Goal: Task Accomplishment & Management: Manage account settings

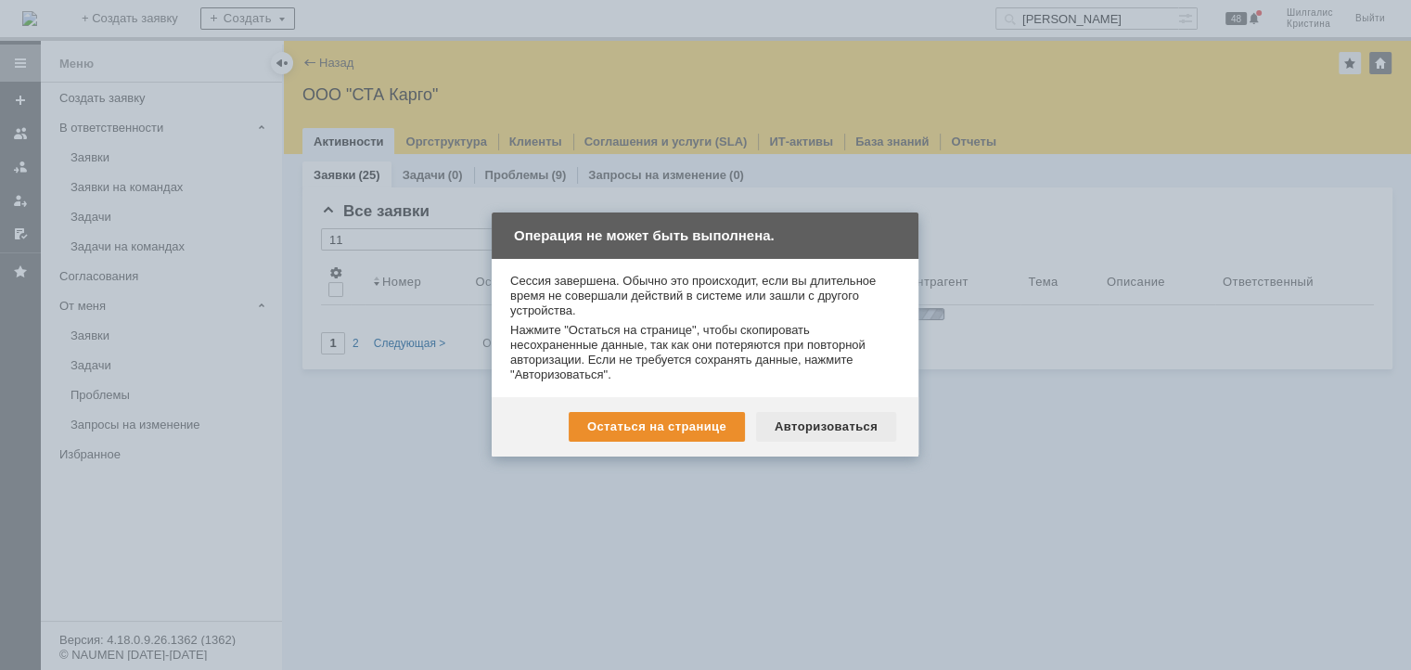
click at [852, 436] on div "Авторизоваться" at bounding box center [826, 427] width 140 height 30
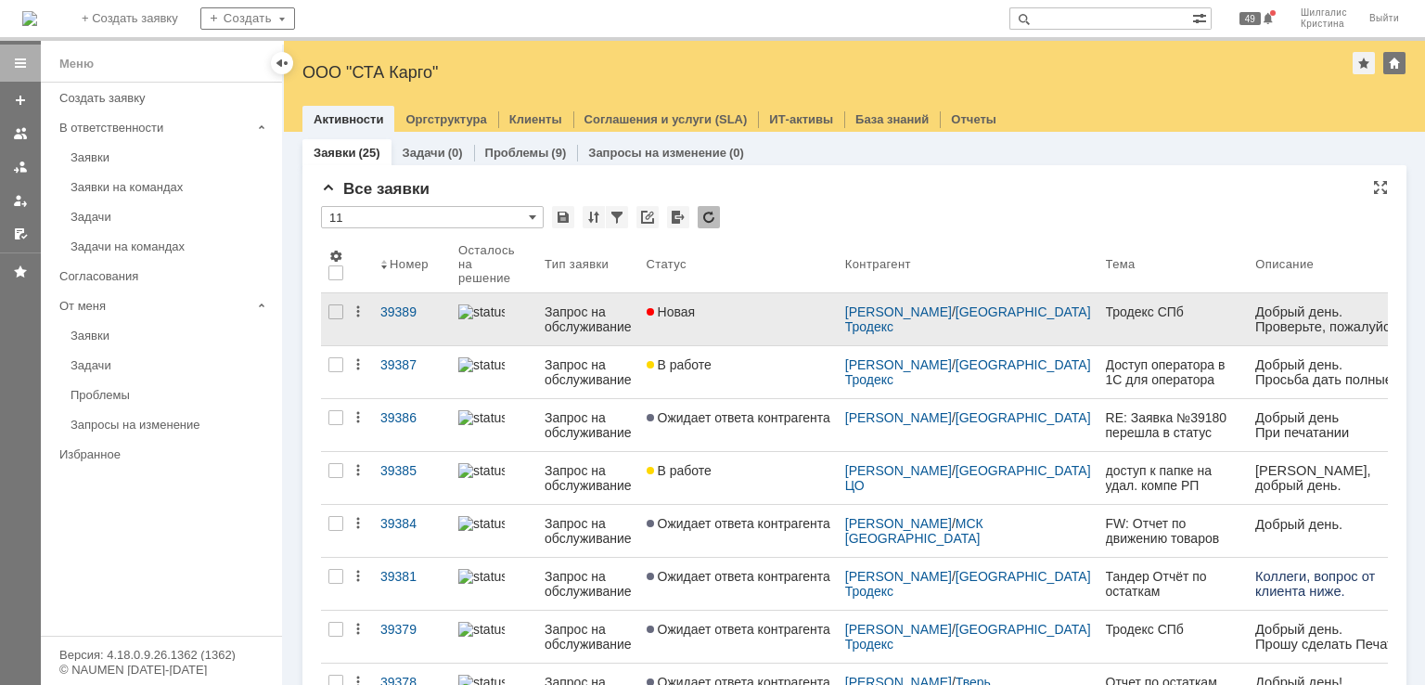
click at [700, 296] on link "Новая" at bounding box center [738, 319] width 199 height 52
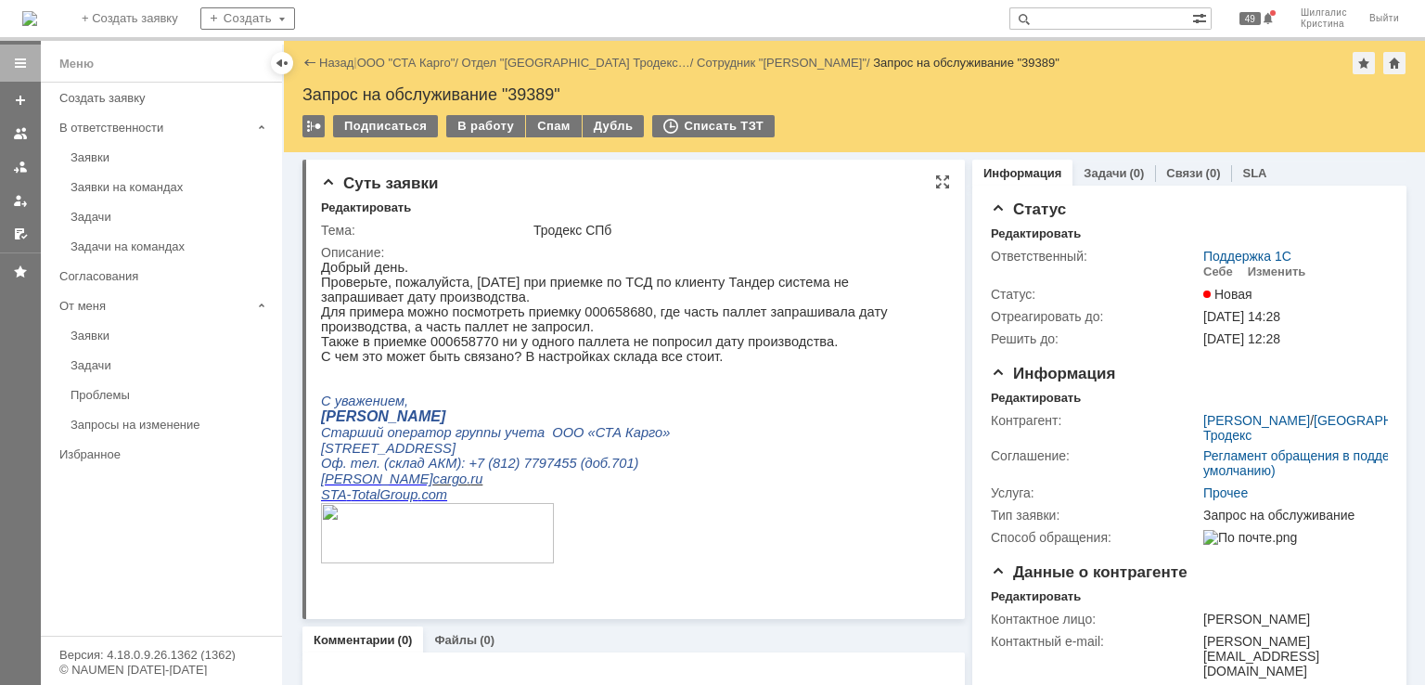
click at [435, 334] on p "Для примера можно посмотреть приемку 000658680, где часть паллет запрашивала да…" at bounding box center [627, 319] width 613 height 30
click at [456, 349] on p "Также в приемке 000658770 ни у одного паллета не попросил дату производства." at bounding box center [627, 341] width 613 height 15
copy p "000658770"
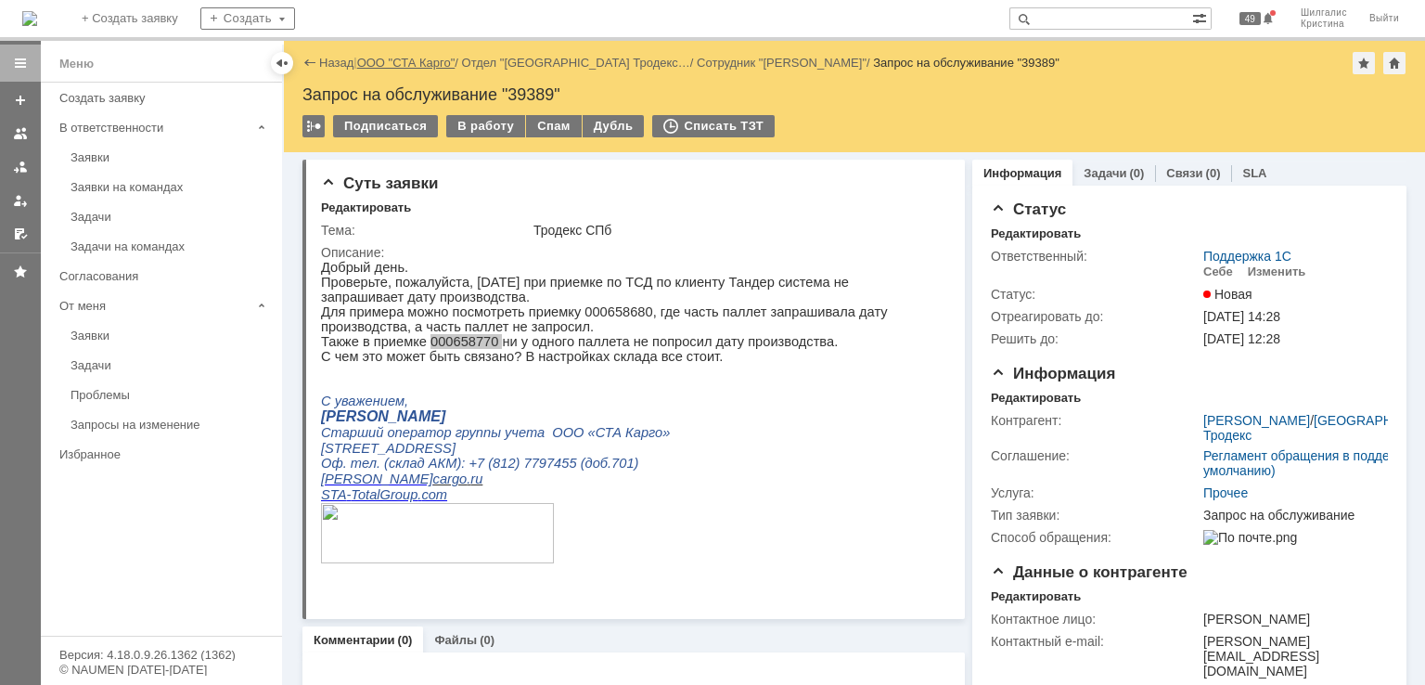
click at [412, 57] on link "ООО "СТА Карго"" at bounding box center [406, 63] width 98 height 14
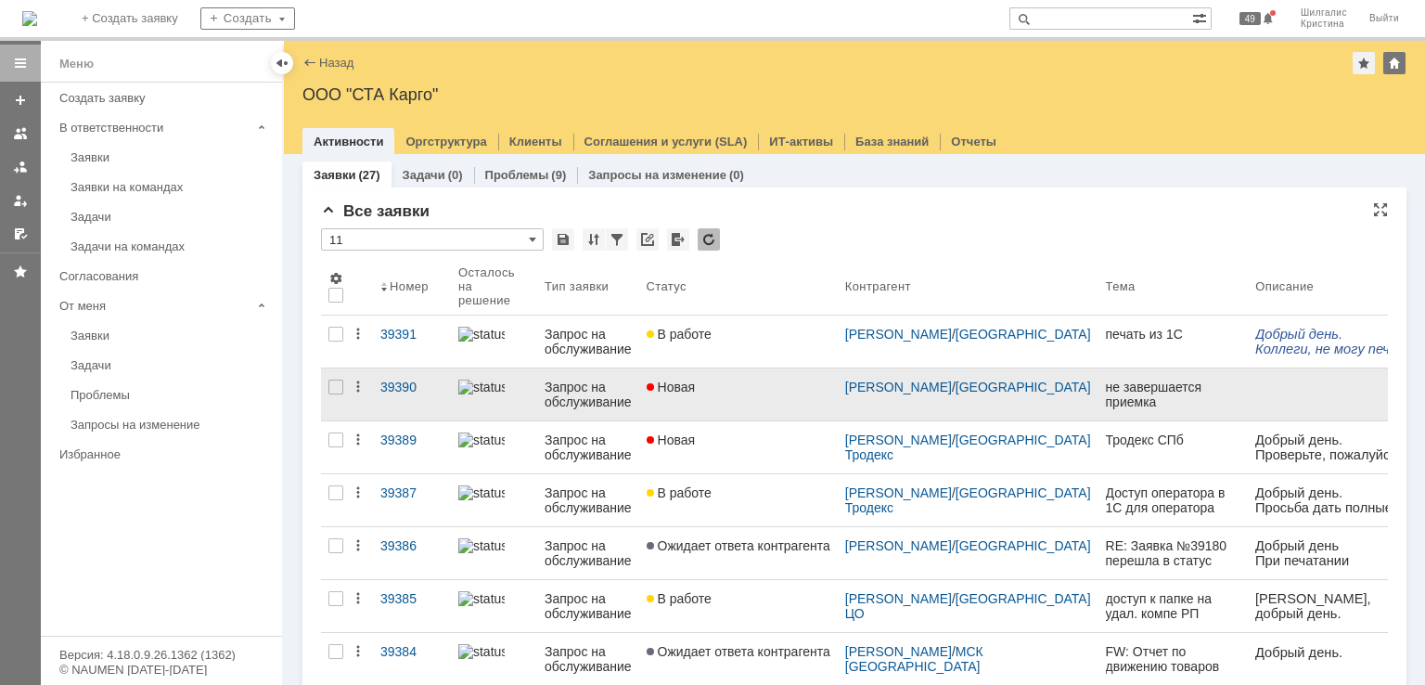
click at [755, 381] on div "Новая" at bounding box center [739, 386] width 184 height 15
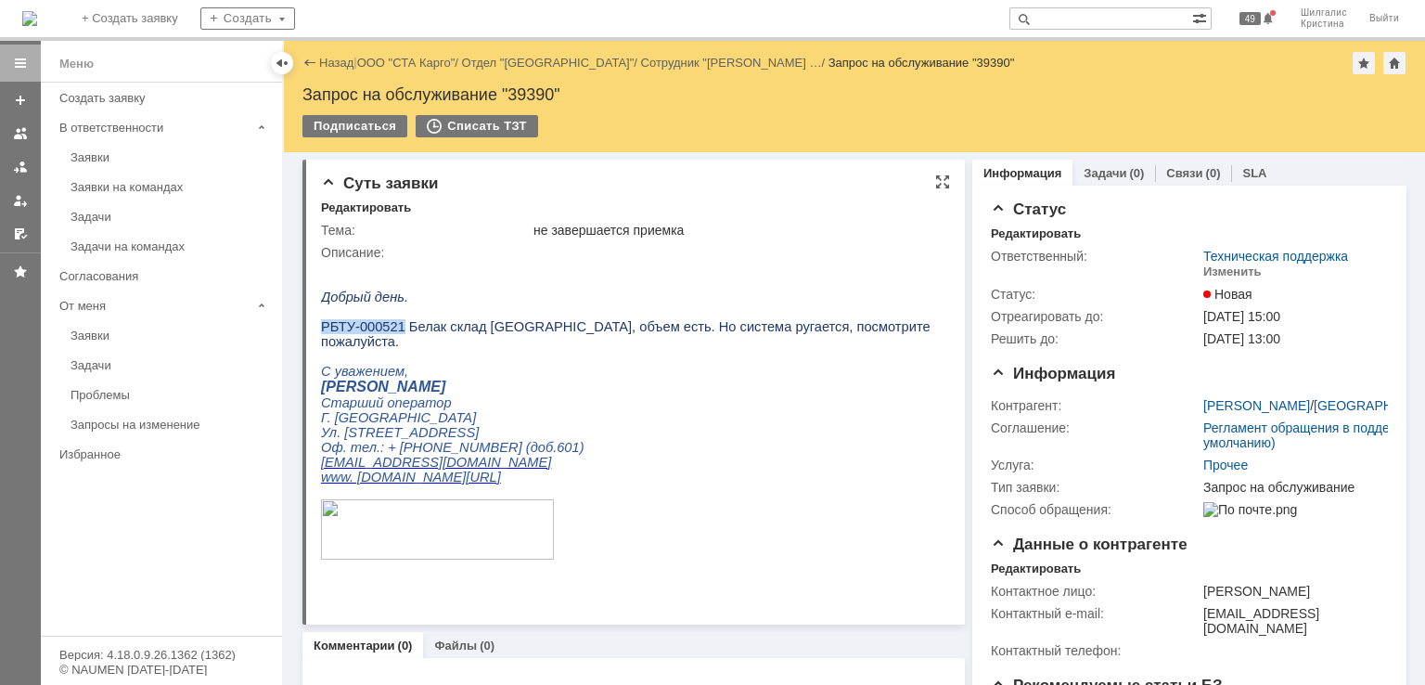
drag, startPoint x: 392, startPoint y: 328, endPoint x: 324, endPoint y: 320, distance: 69.2
click at [324, 320] on div "Добрый день. РБТУ-000521 Белак склад Ростов КМСЦ, объем есть. Но система ругает…" at bounding box center [627, 426] width 613 height 332
copy div "РБТУ-000521"
click at [393, 59] on link "ООО "СТА Карго"" at bounding box center [406, 63] width 98 height 14
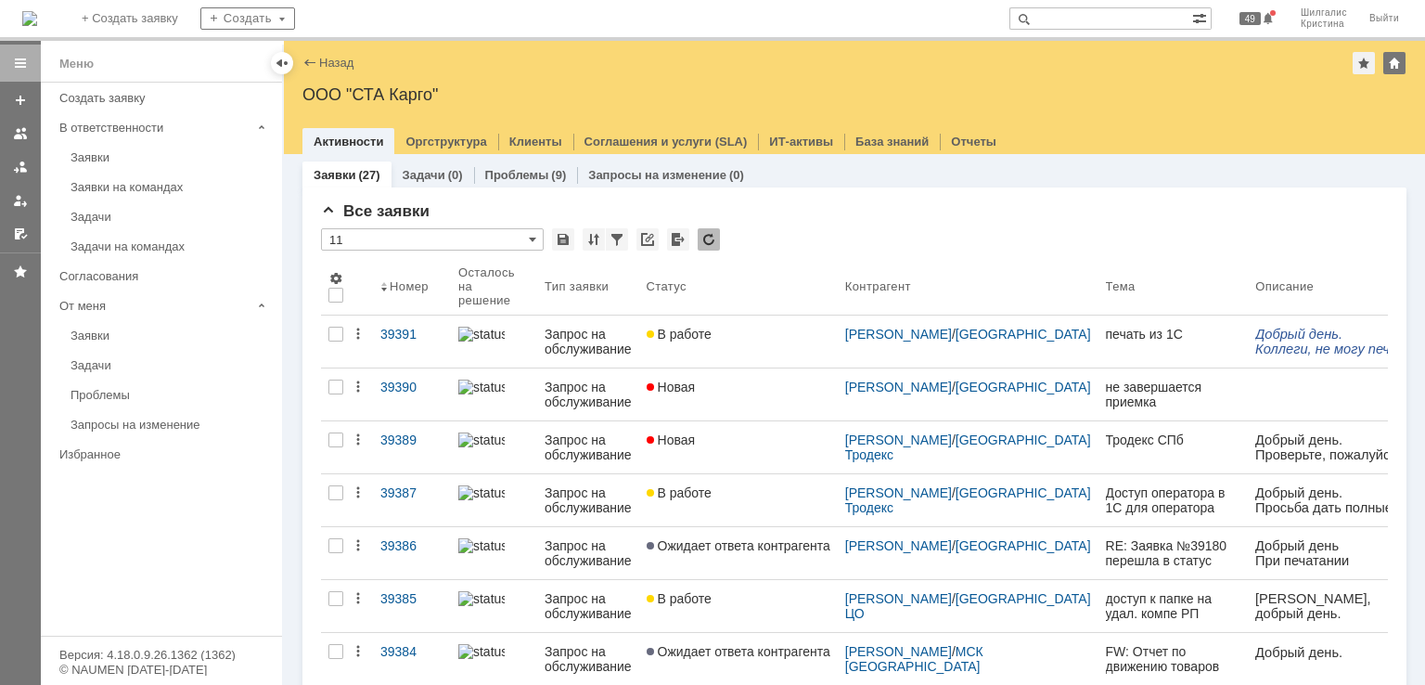
click at [730, 394] on link "Новая" at bounding box center [738, 394] width 199 height 52
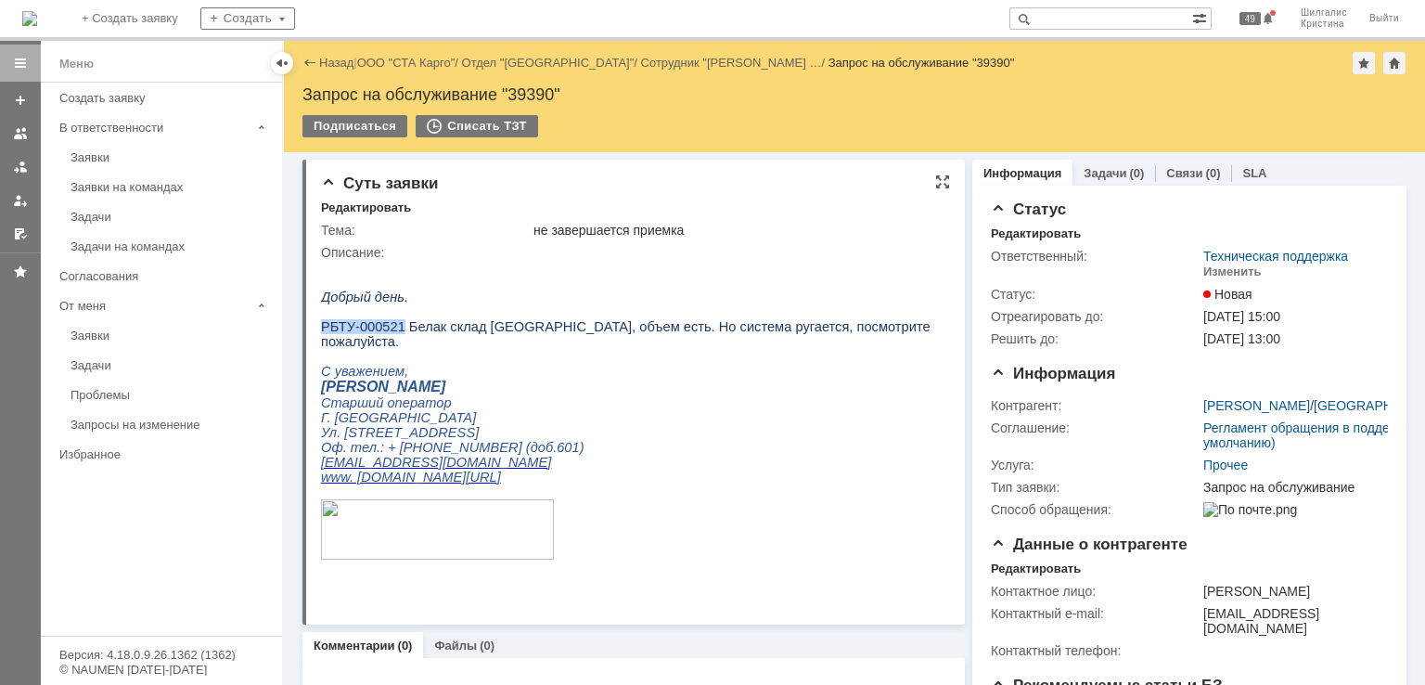
drag, startPoint x: 393, startPoint y: 331, endPoint x: 320, endPoint y: 327, distance: 73.4
click at [321, 327] on span "РБТУ-000521 Белак склад [GEOGRAPHIC_DATA], объем есть. Но система ругается, пос…" at bounding box center [625, 334] width 609 height 30
copy span "РБТУ-000521"
click at [1225, 278] on div "Изменить" at bounding box center [1232, 271] width 58 height 15
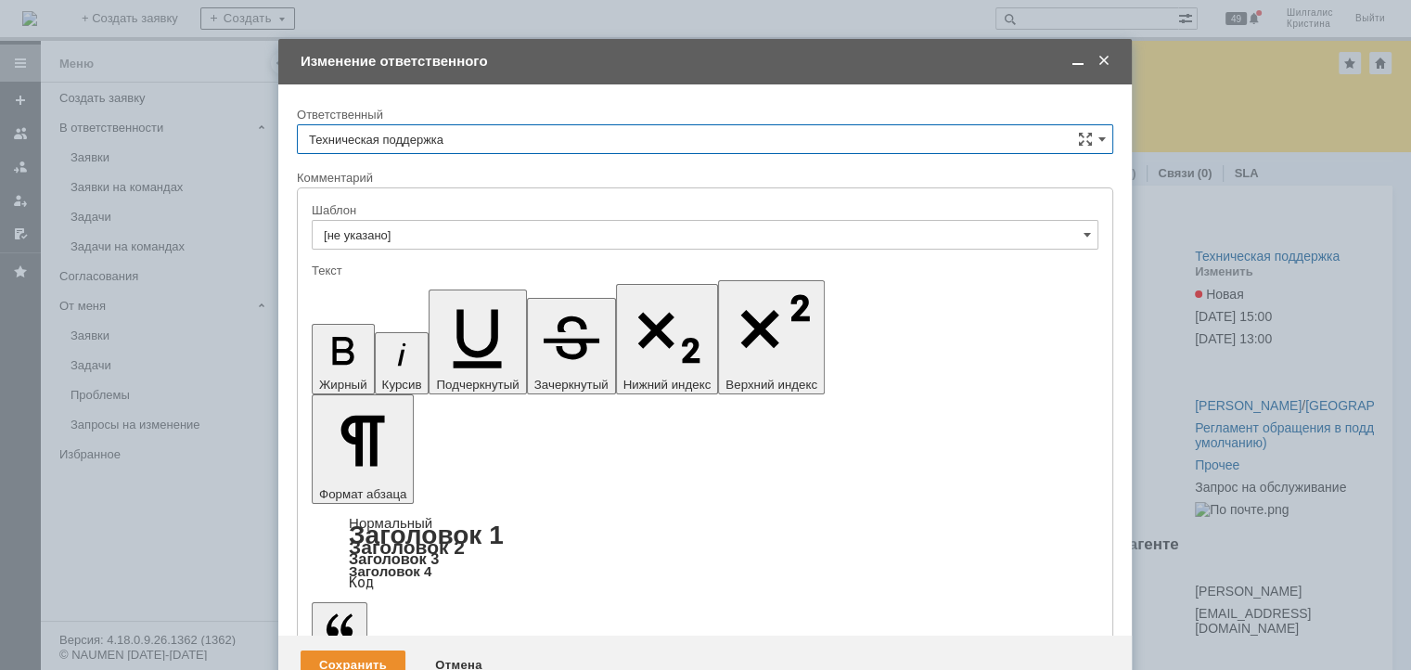
click at [494, 147] on input "Техническая поддержка" at bounding box center [705, 139] width 816 height 30
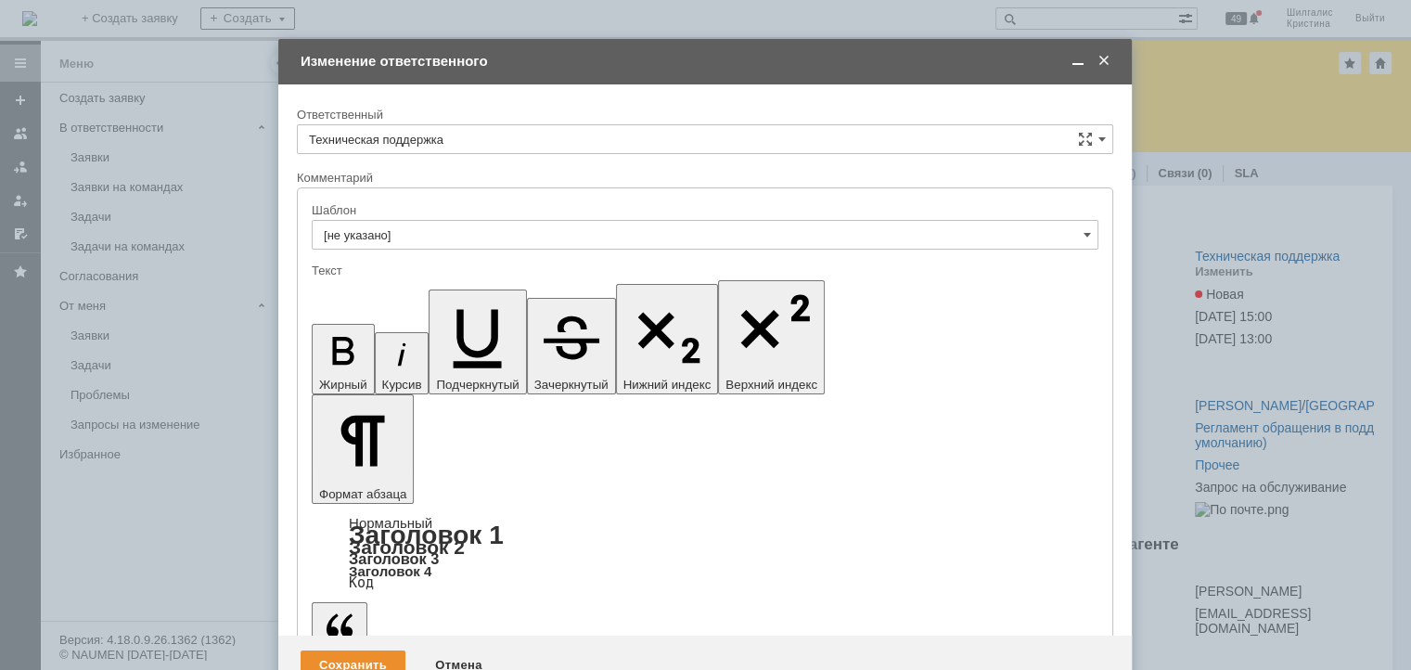
click at [465, 222] on div "[PERSON_NAME]" at bounding box center [705, 235] width 814 height 30
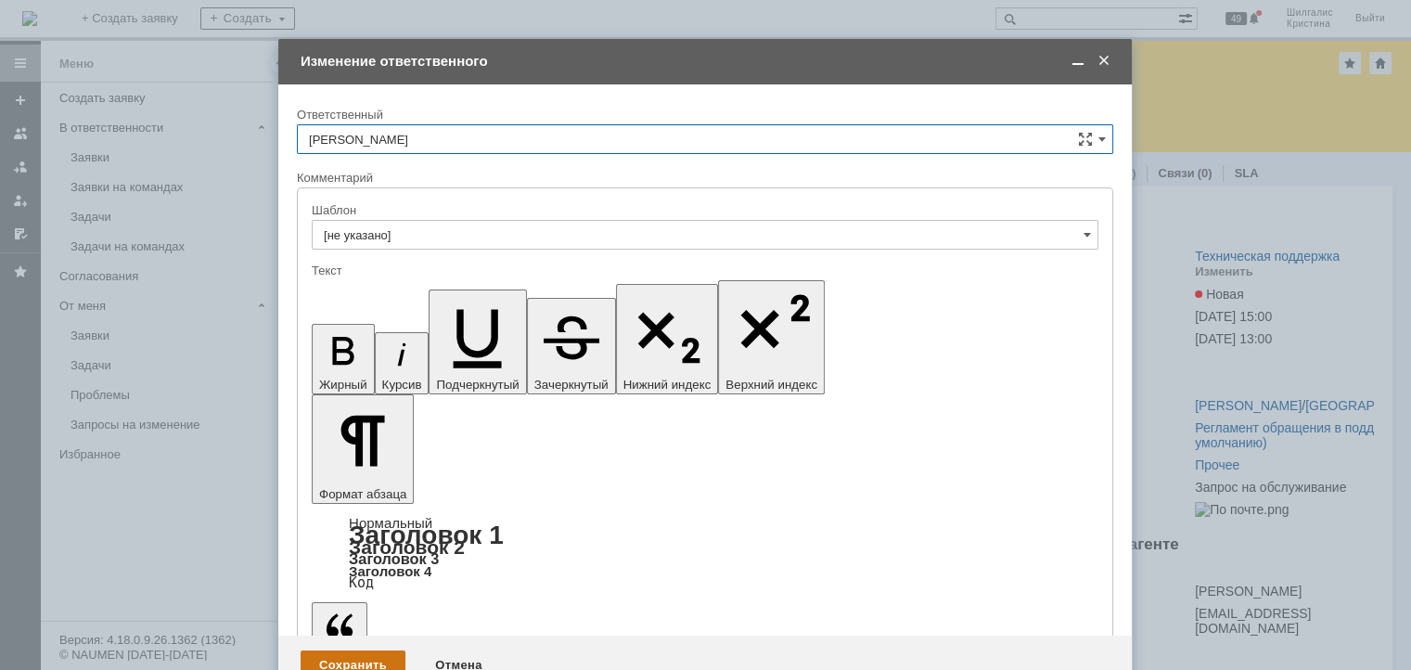
type input "[PERSON_NAME]"
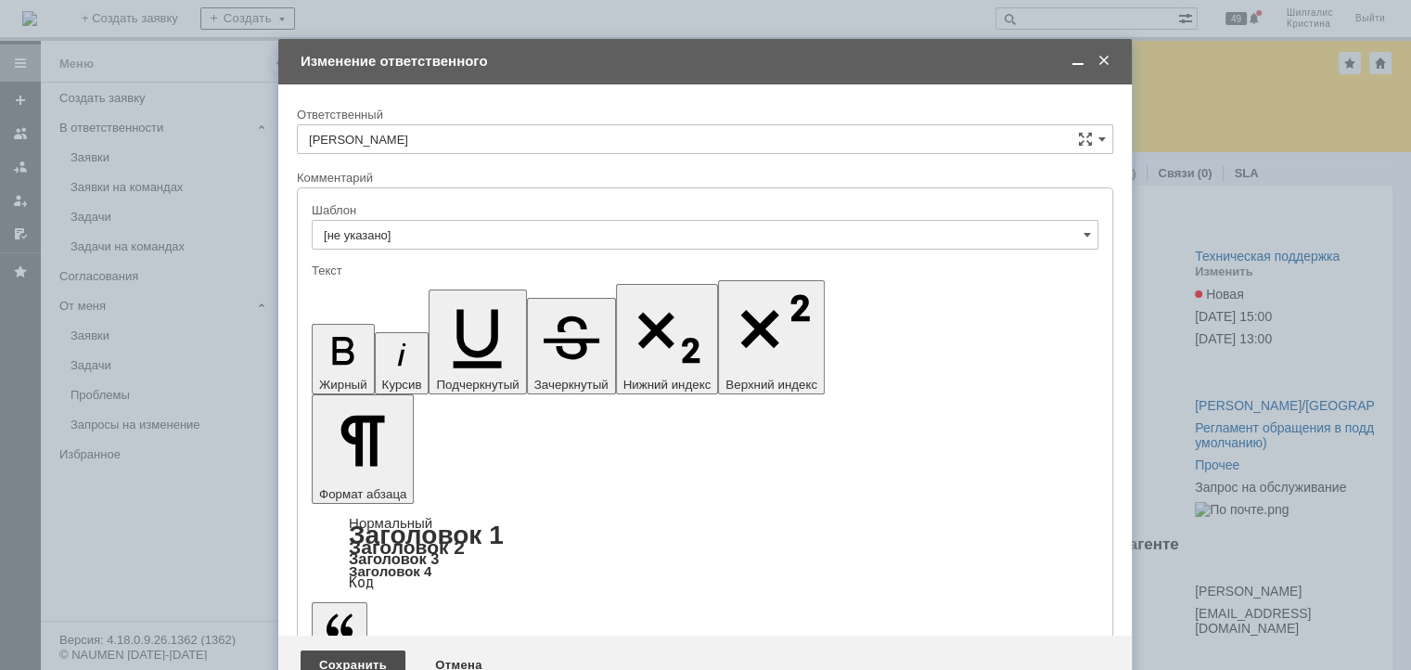
click at [352, 650] on div "Сохранить" at bounding box center [353, 665] width 105 height 30
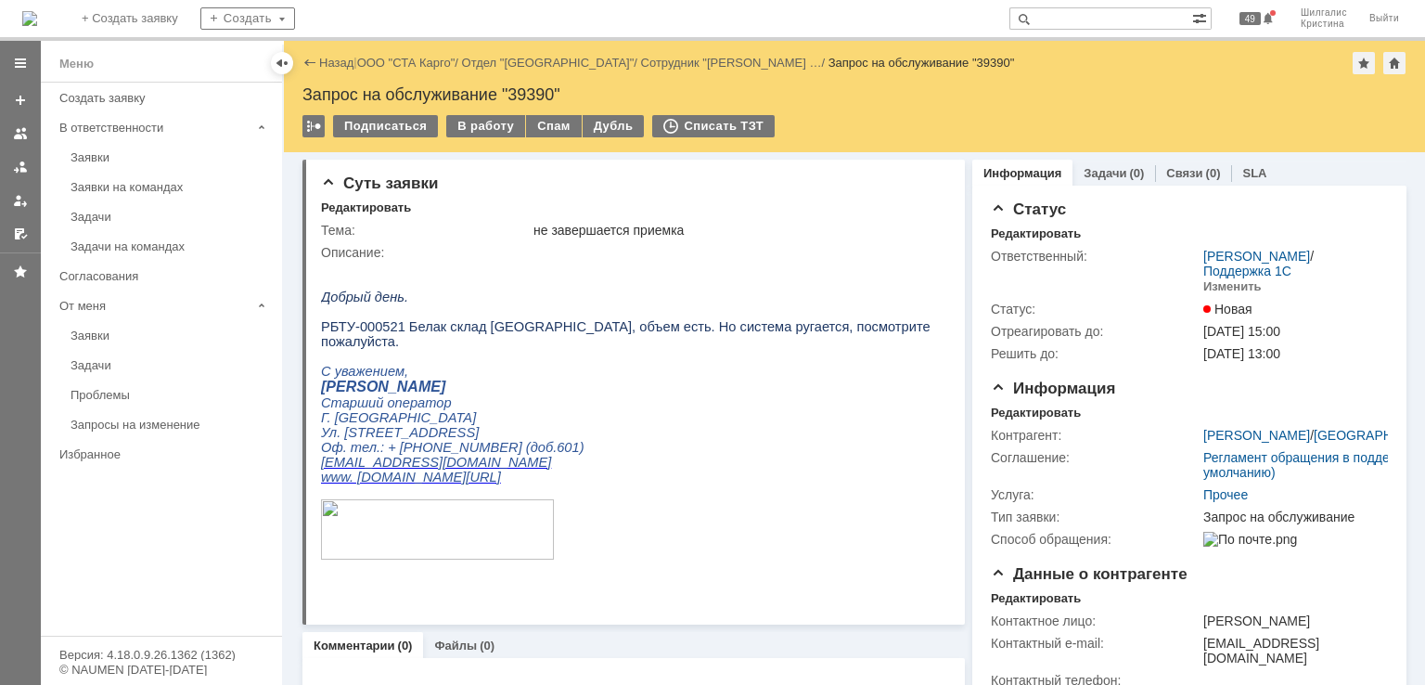
click at [481, 112] on div "Назад | ООО "СТА Карго" / Отдел "[GEOGRAPHIC_DATA]" / Сотрудник "[PERSON_NAME] …" at bounding box center [854, 96] width 1141 height 111
click at [494, 135] on div "В работу" at bounding box center [485, 126] width 79 height 22
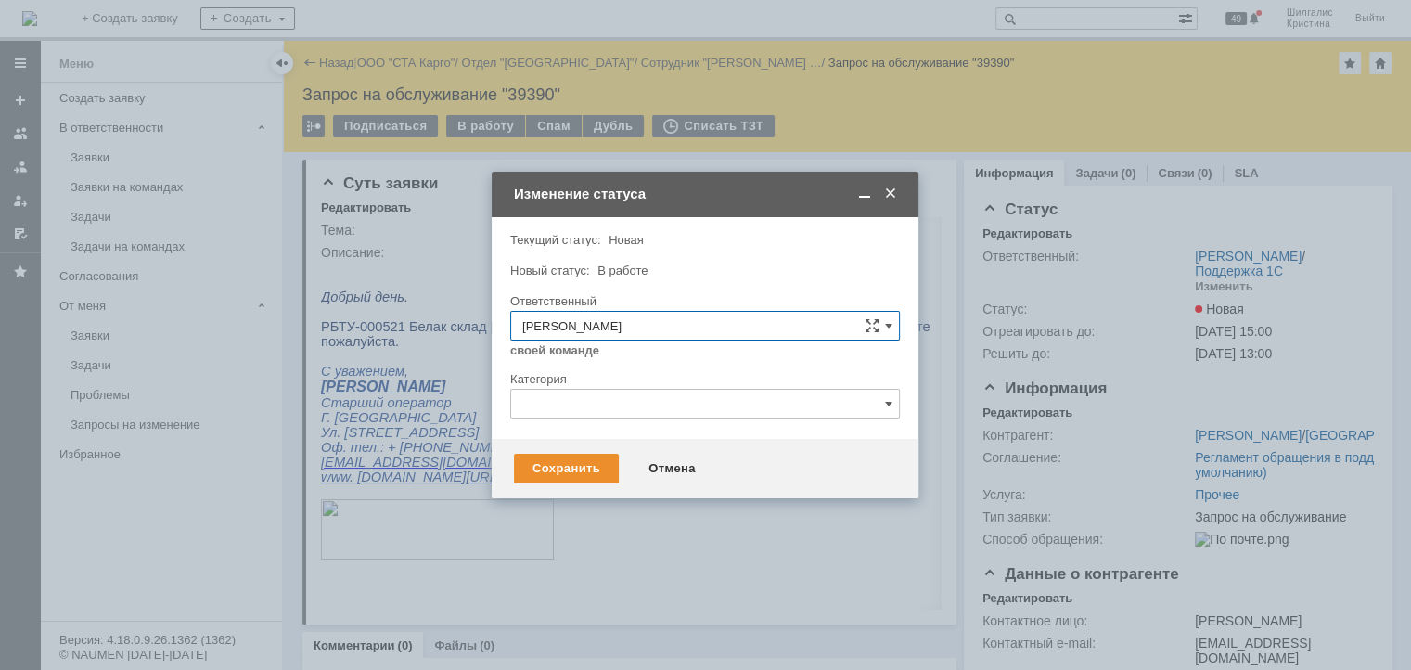
click at [642, 412] on input "text" at bounding box center [705, 404] width 390 height 30
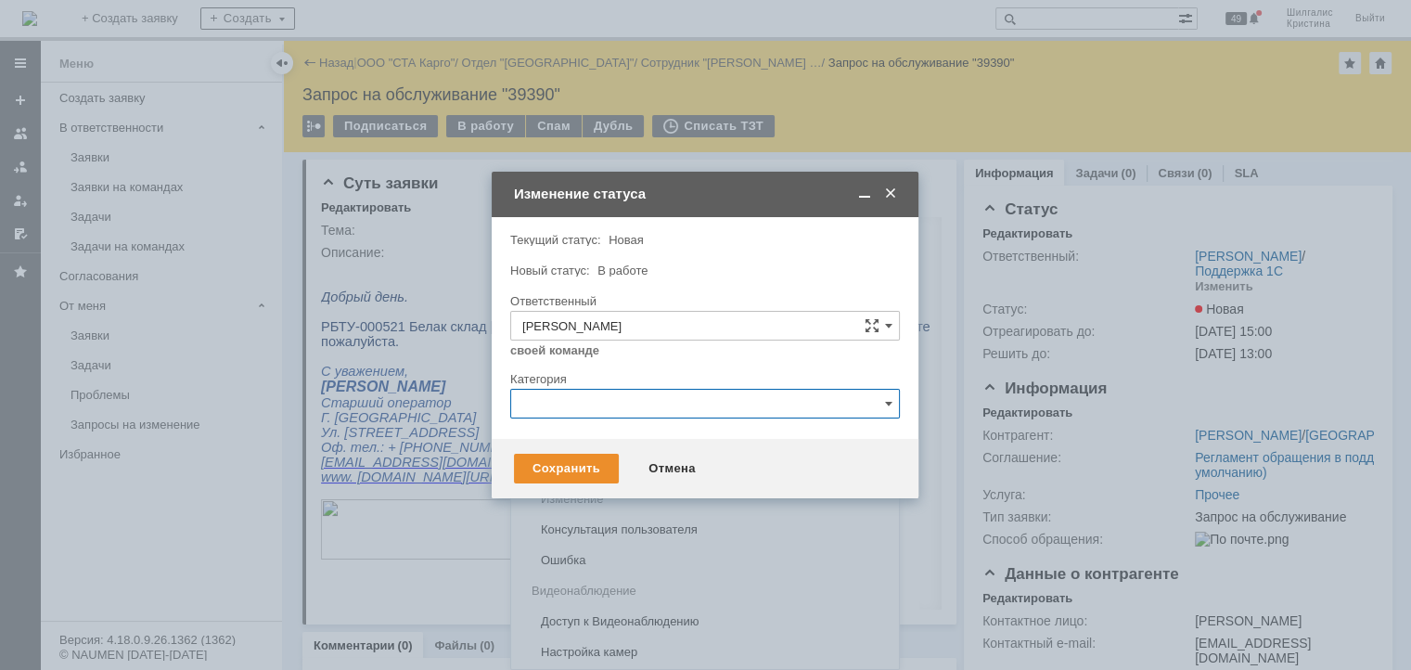
scroll to position [15, 0]
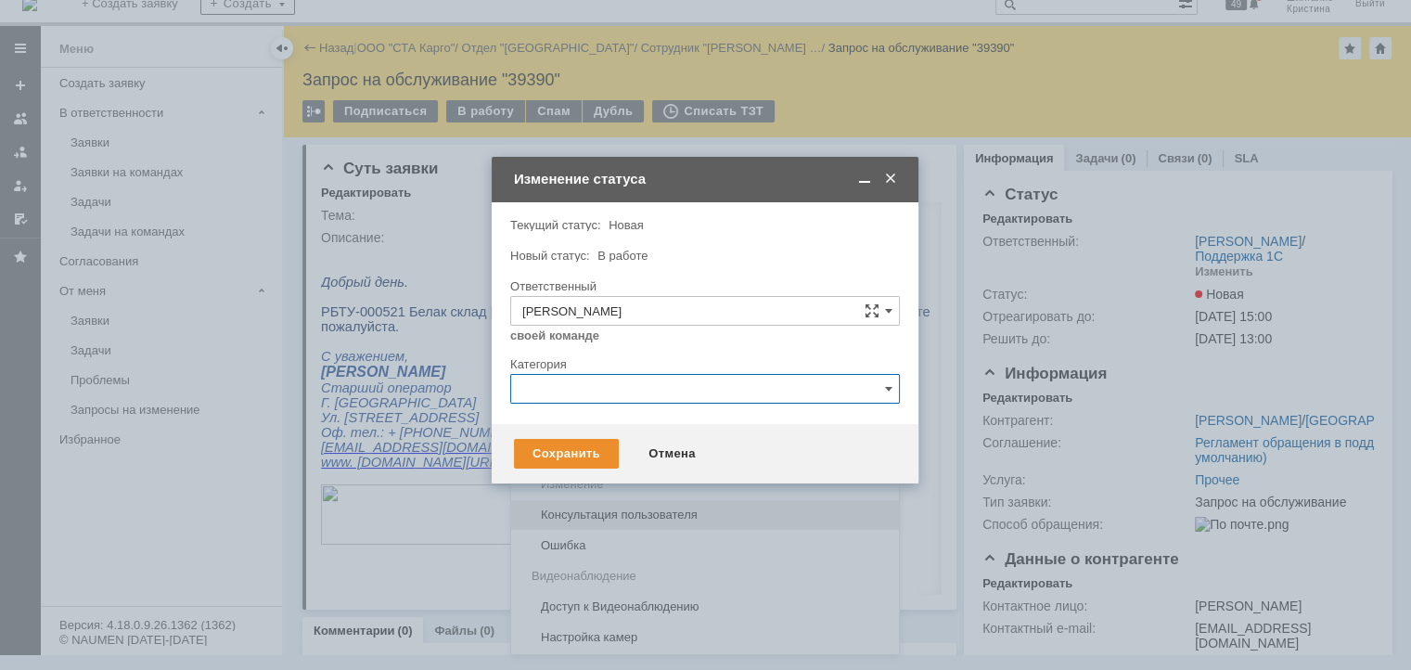
click at [602, 510] on span "Консультация пользователя" at bounding box center [704, 514] width 365 height 15
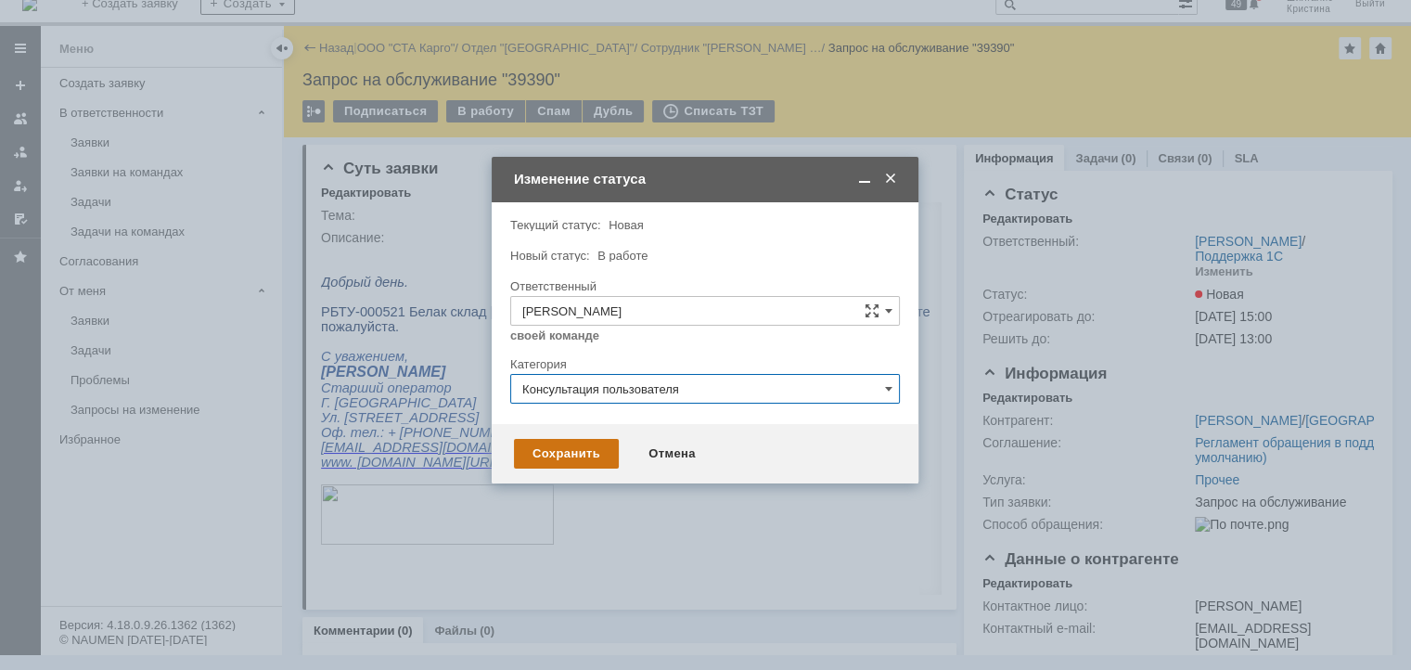
type input "Консультация пользователя"
click at [551, 452] on div "Сохранить" at bounding box center [566, 454] width 105 height 30
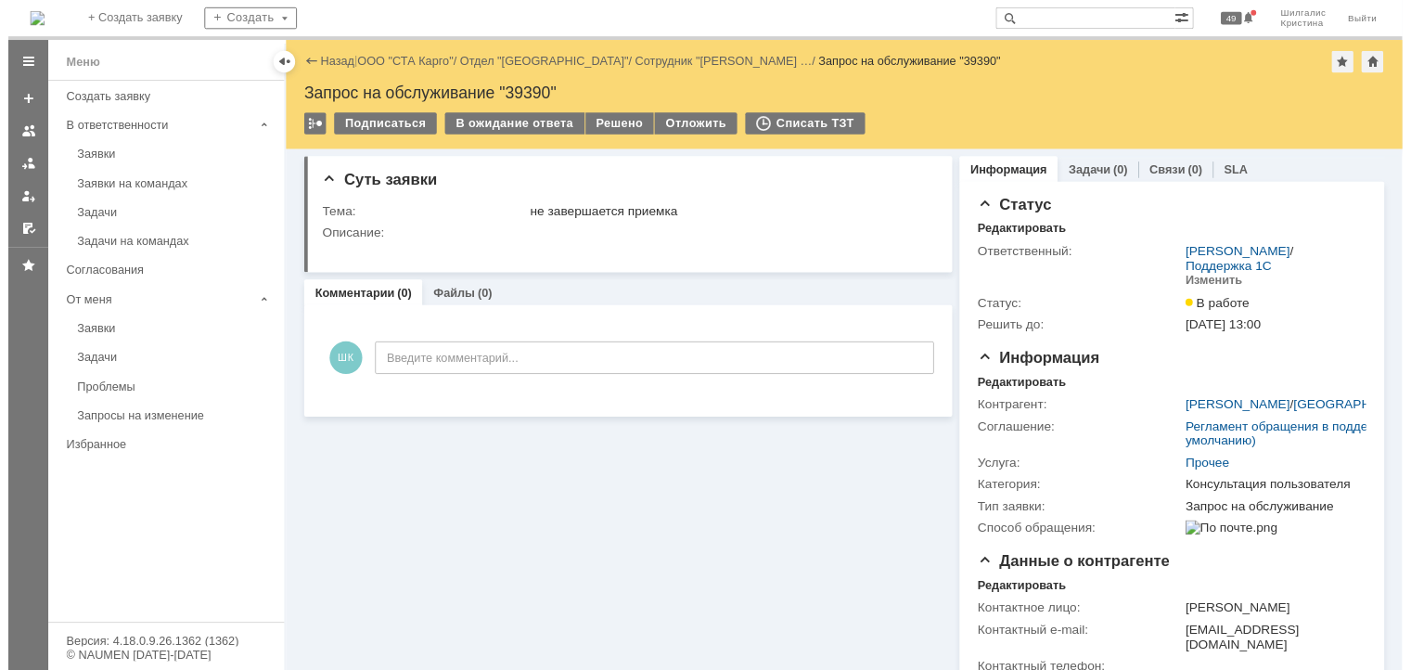
scroll to position [0, 0]
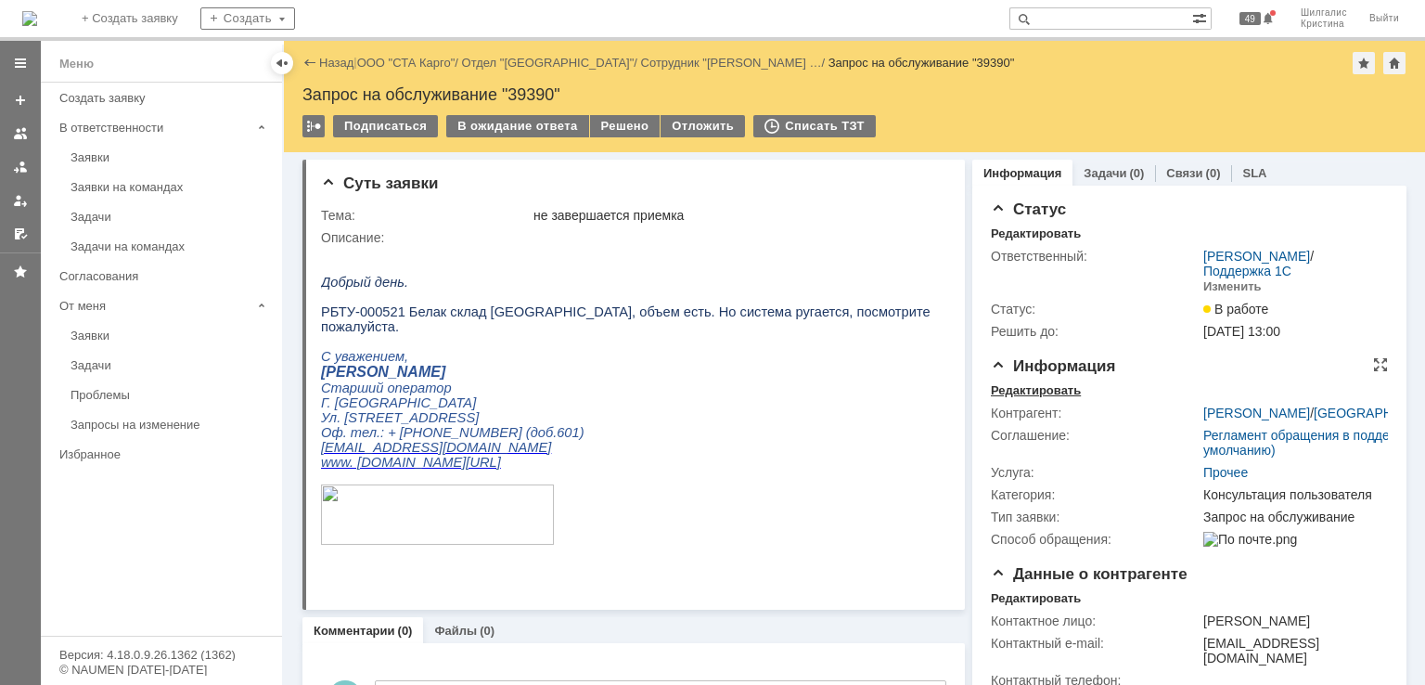
click at [1032, 389] on div "Редактировать" at bounding box center [1036, 390] width 90 height 15
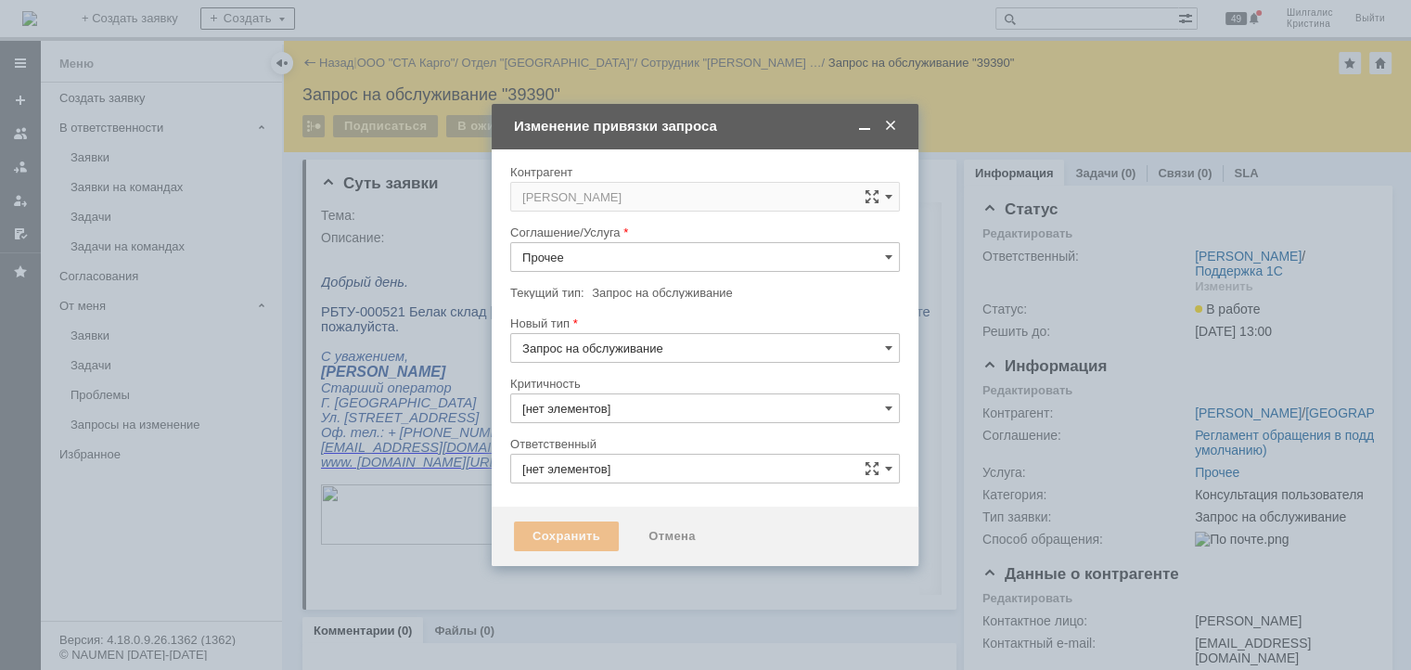
type input "3. Низкая"
type input "[PERSON_NAME]"
type input "Консультация пользователя"
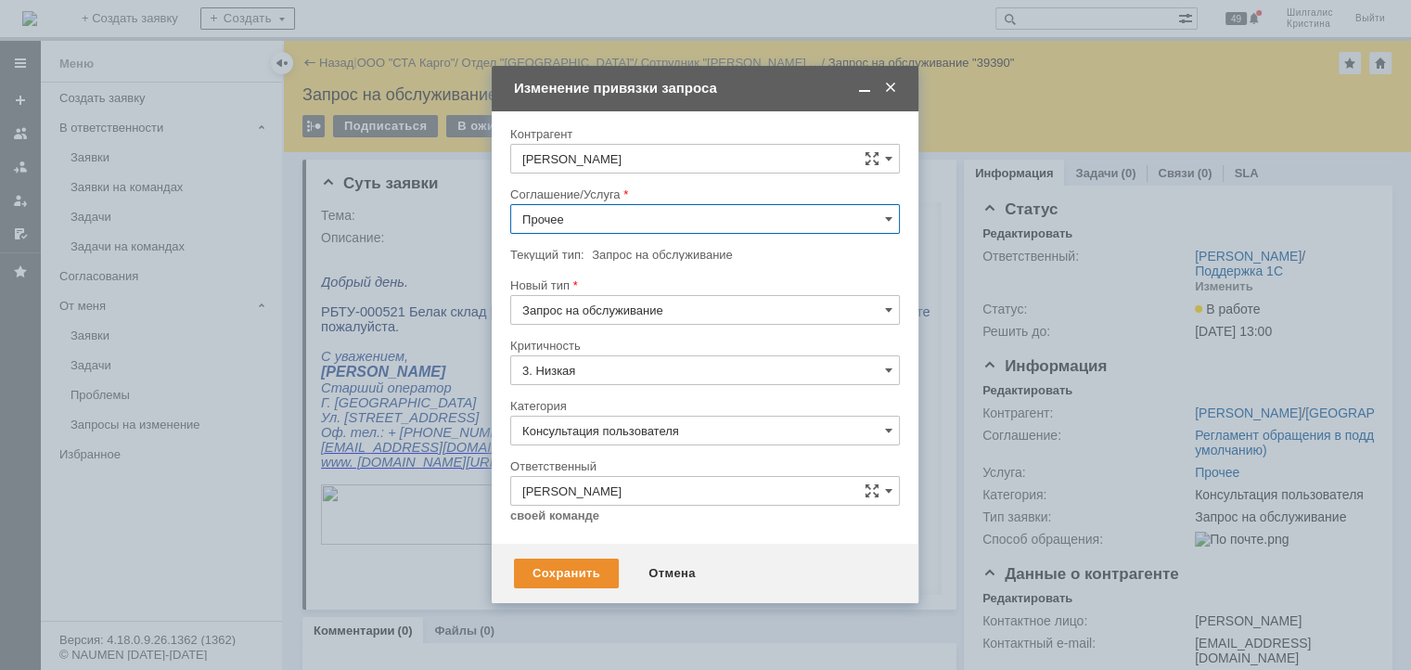
click at [617, 224] on input "Прочее" at bounding box center [705, 219] width 390 height 30
click at [615, 448] on div "WMS Прочее" at bounding box center [705, 463] width 388 height 30
click at [579, 210] on input "WMS Прочее" at bounding box center [705, 219] width 390 height 30
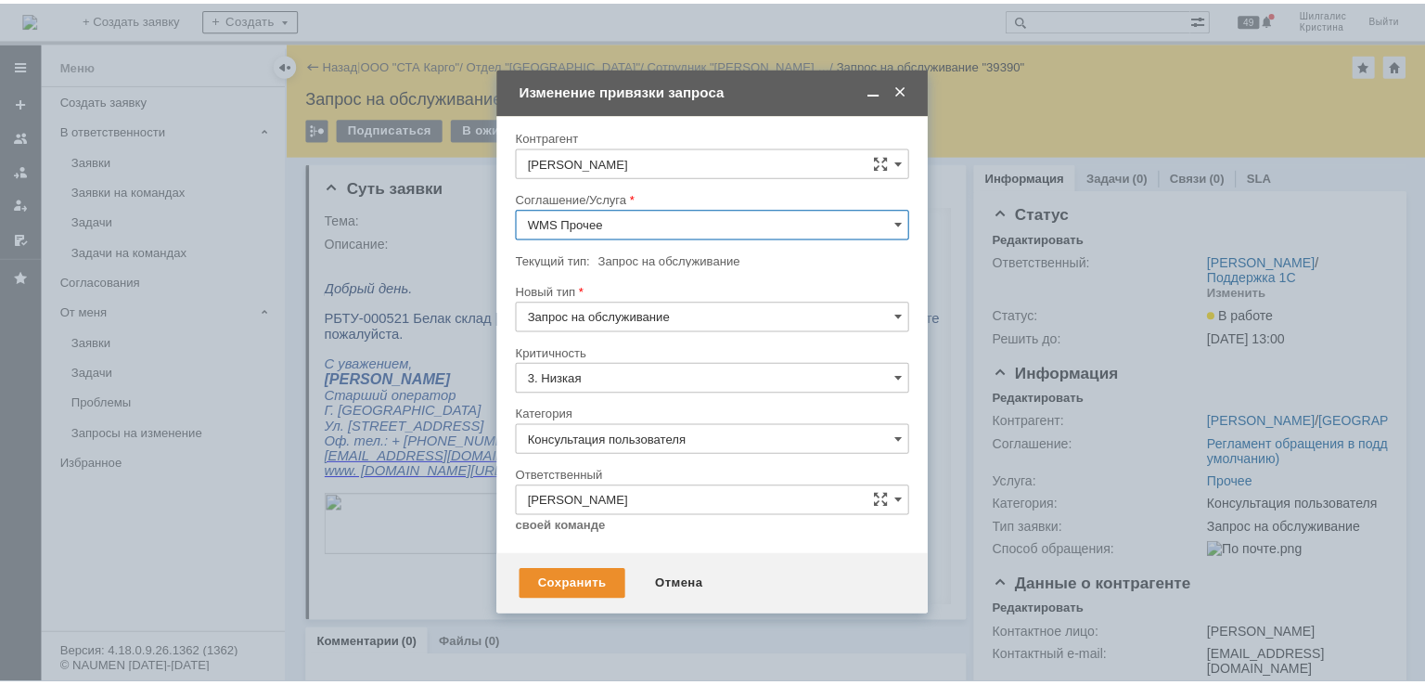
scroll to position [539, 0]
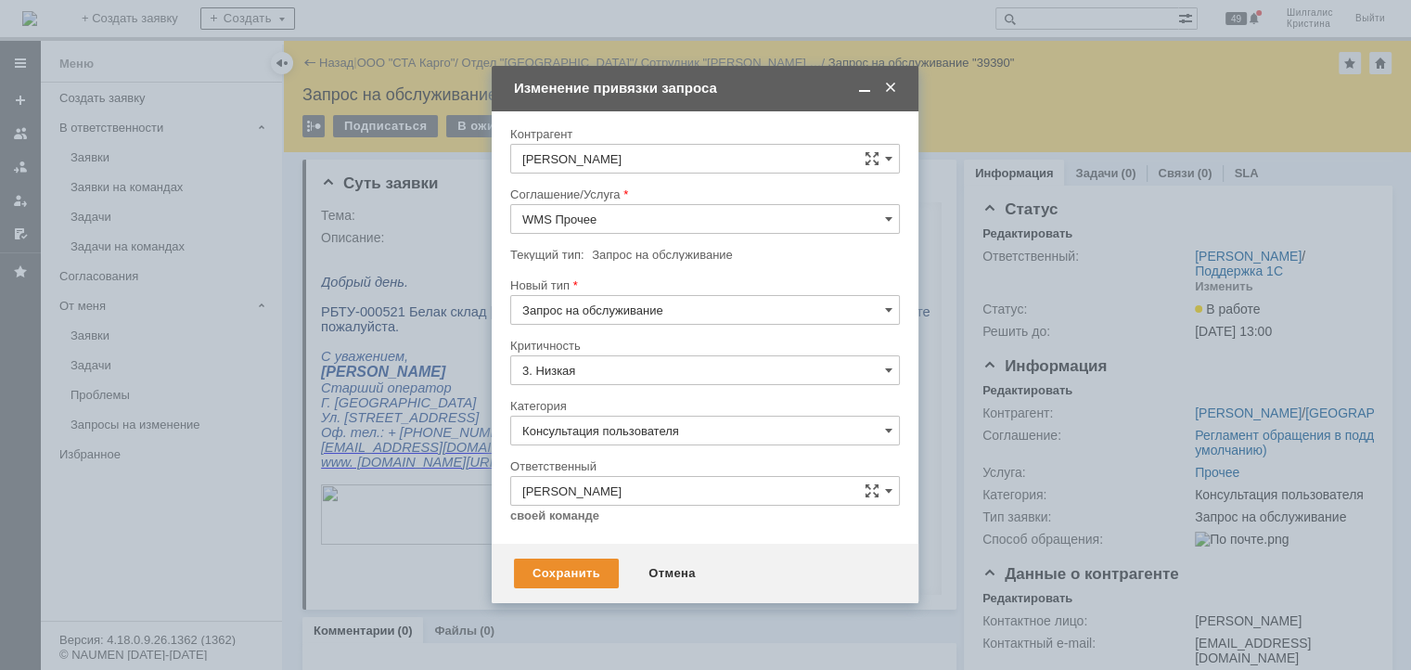
click at [627, 319] on span "WMS Приёмка" at bounding box center [704, 326] width 365 height 15
type input "WMS Приёмка"
click at [568, 577] on div "Сохранить" at bounding box center [566, 573] width 105 height 30
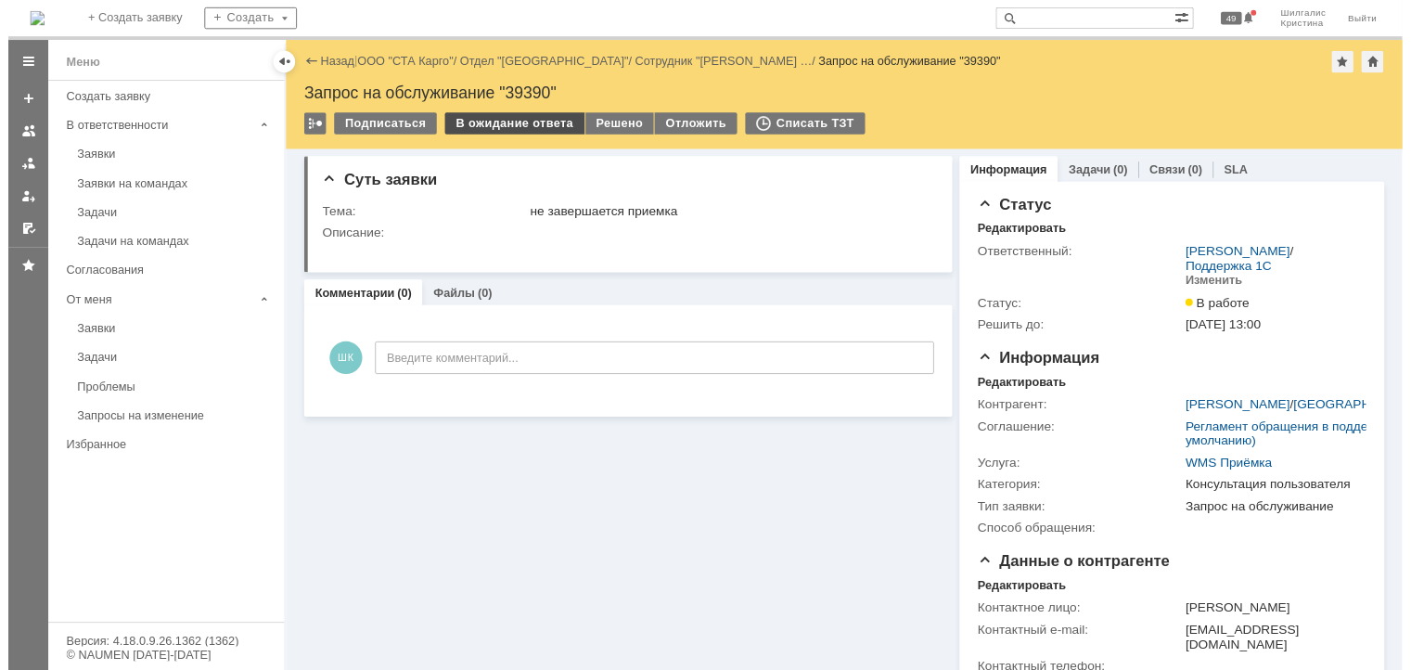
scroll to position [0, 0]
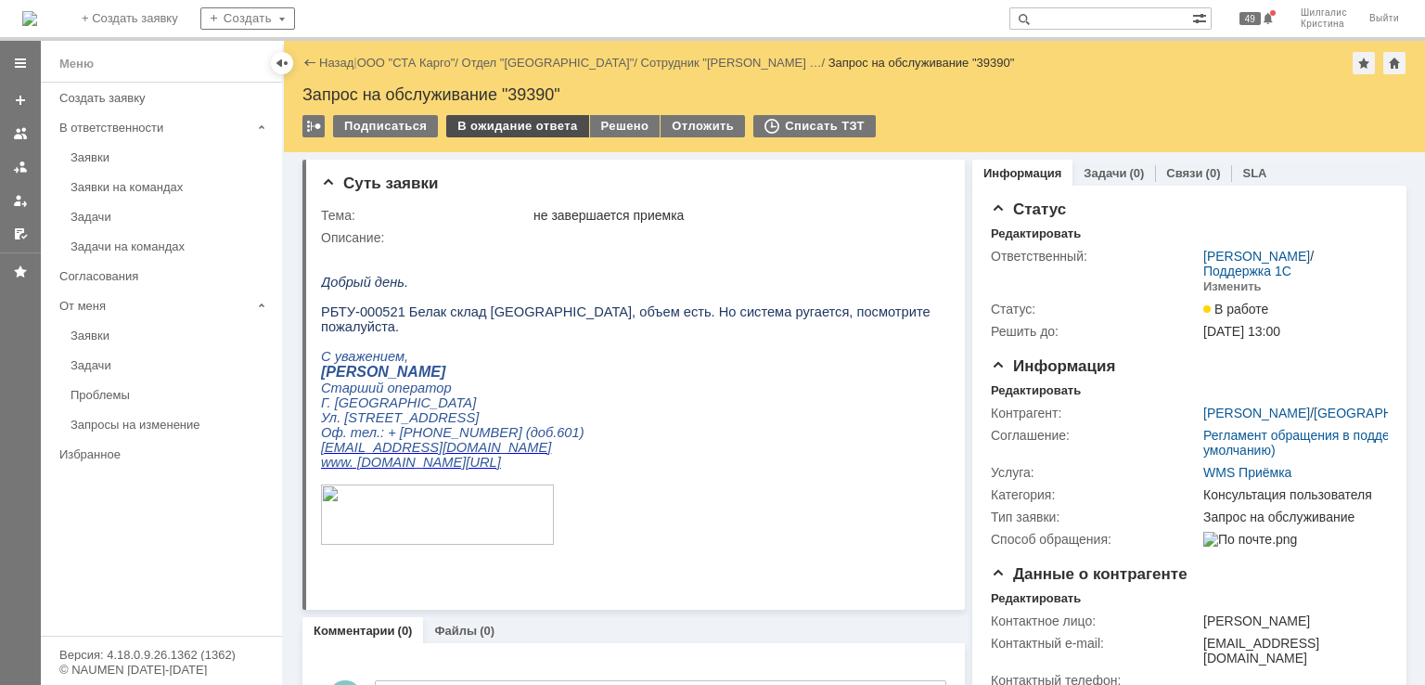
click at [475, 127] on div "В ожидание ответа" at bounding box center [517, 126] width 142 height 22
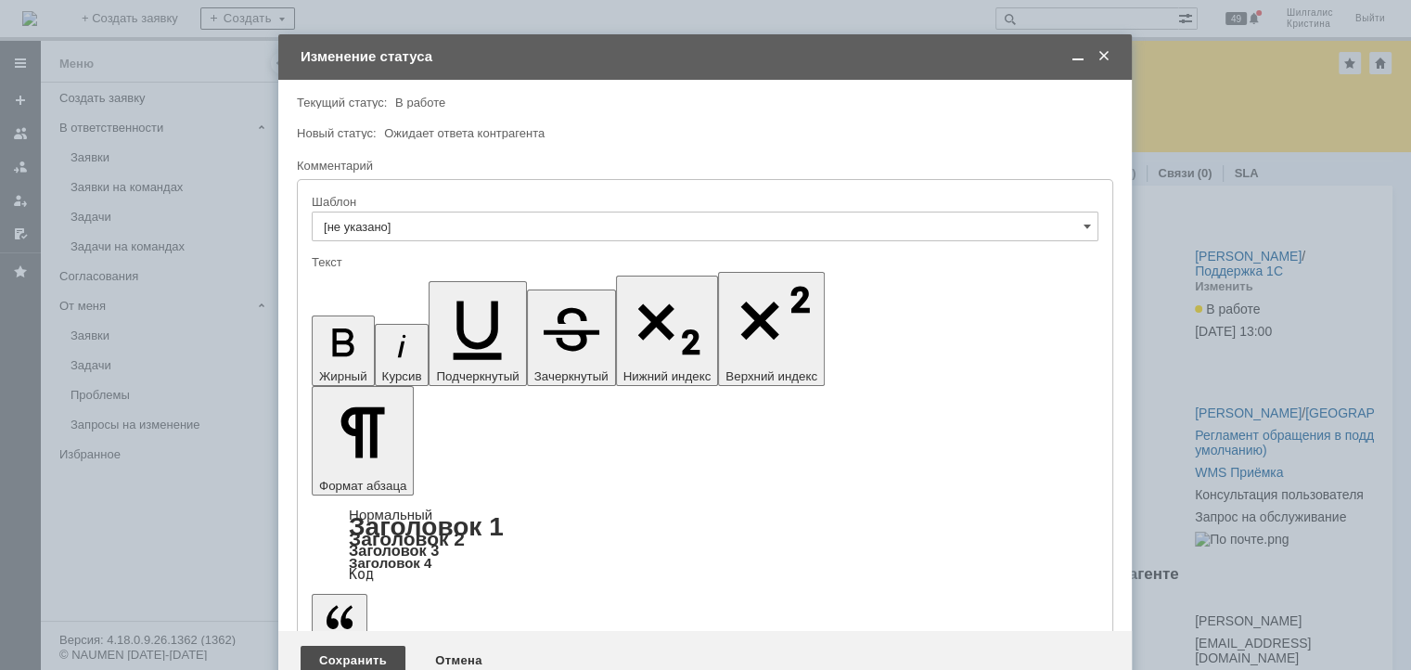
click at [369, 646] on div "Сохранить" at bounding box center [353, 661] width 105 height 30
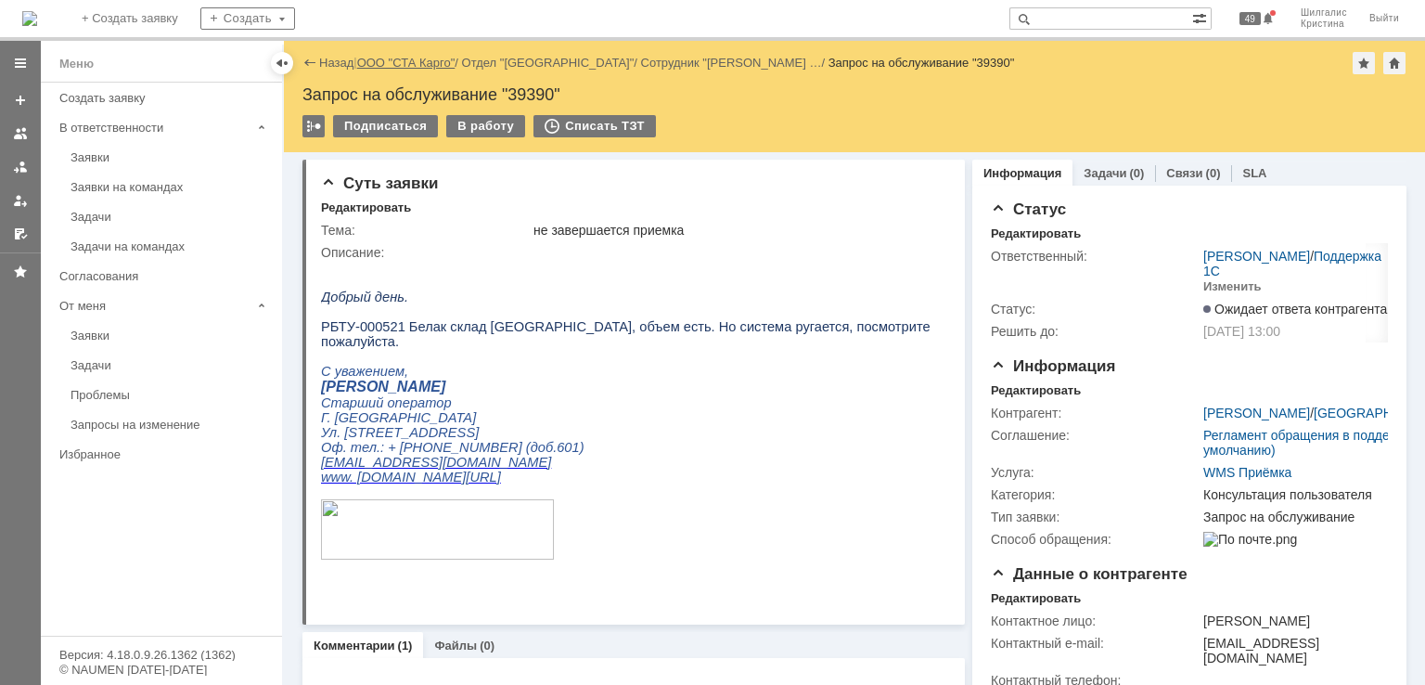
click at [419, 64] on link "ООО "СТА Карго"" at bounding box center [406, 63] width 98 height 14
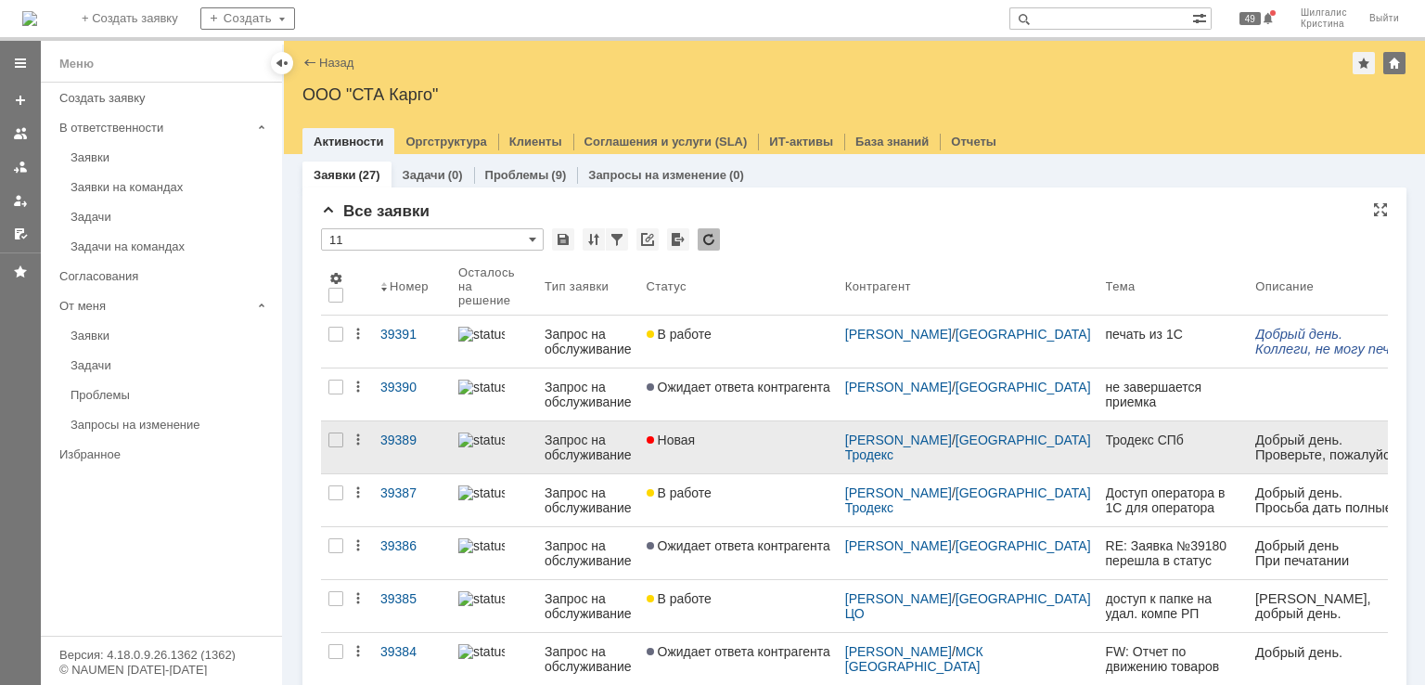
click at [729, 446] on link "Новая" at bounding box center [738, 447] width 199 height 52
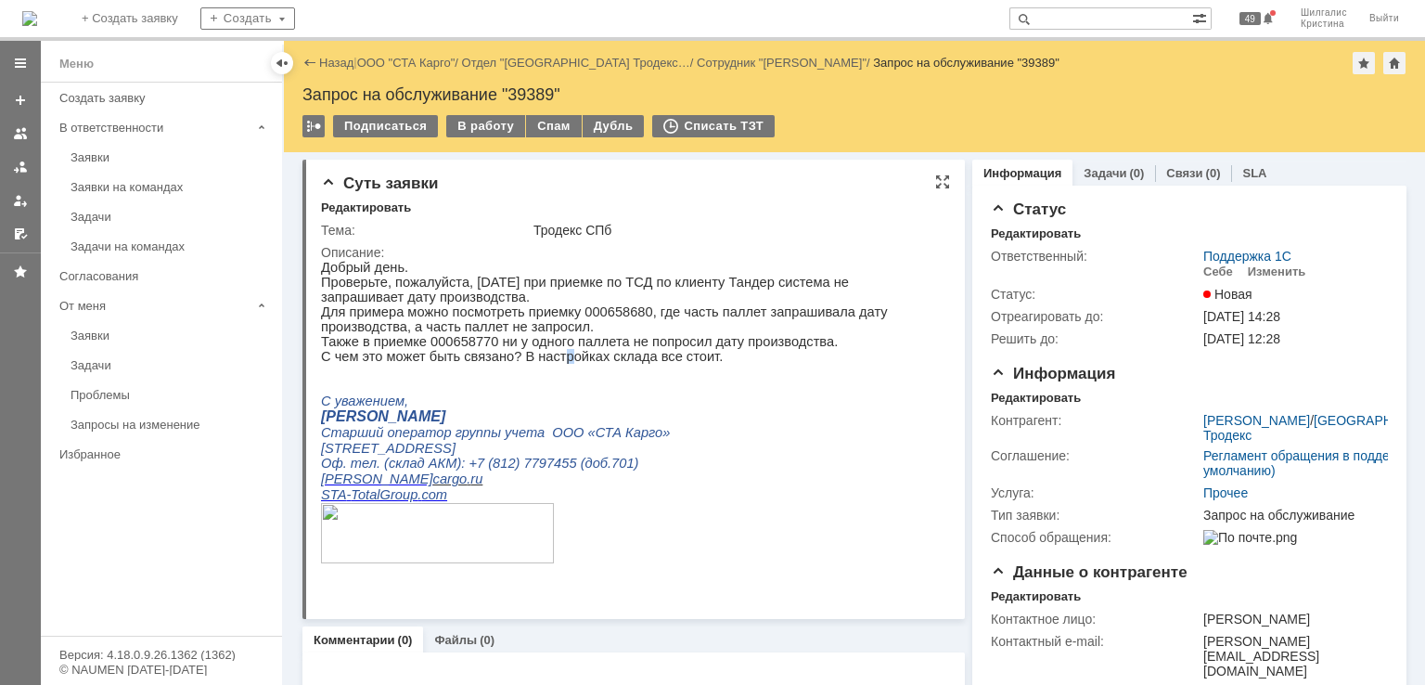
click at [540, 364] on p "С чем это может быть связано? В настройках склада все стоит." at bounding box center [627, 356] width 613 height 15
click at [391, 59] on link "ООО "СТА Карго"" at bounding box center [406, 63] width 98 height 14
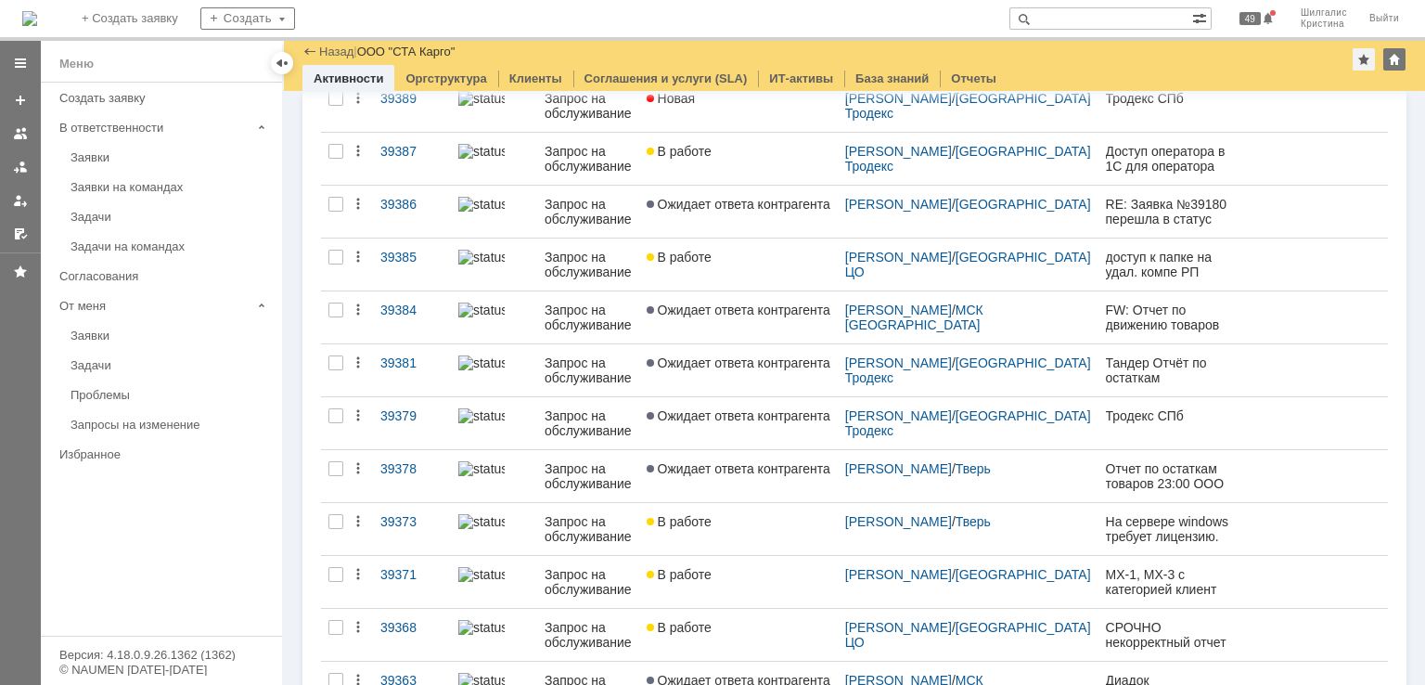
scroll to position [442, 0]
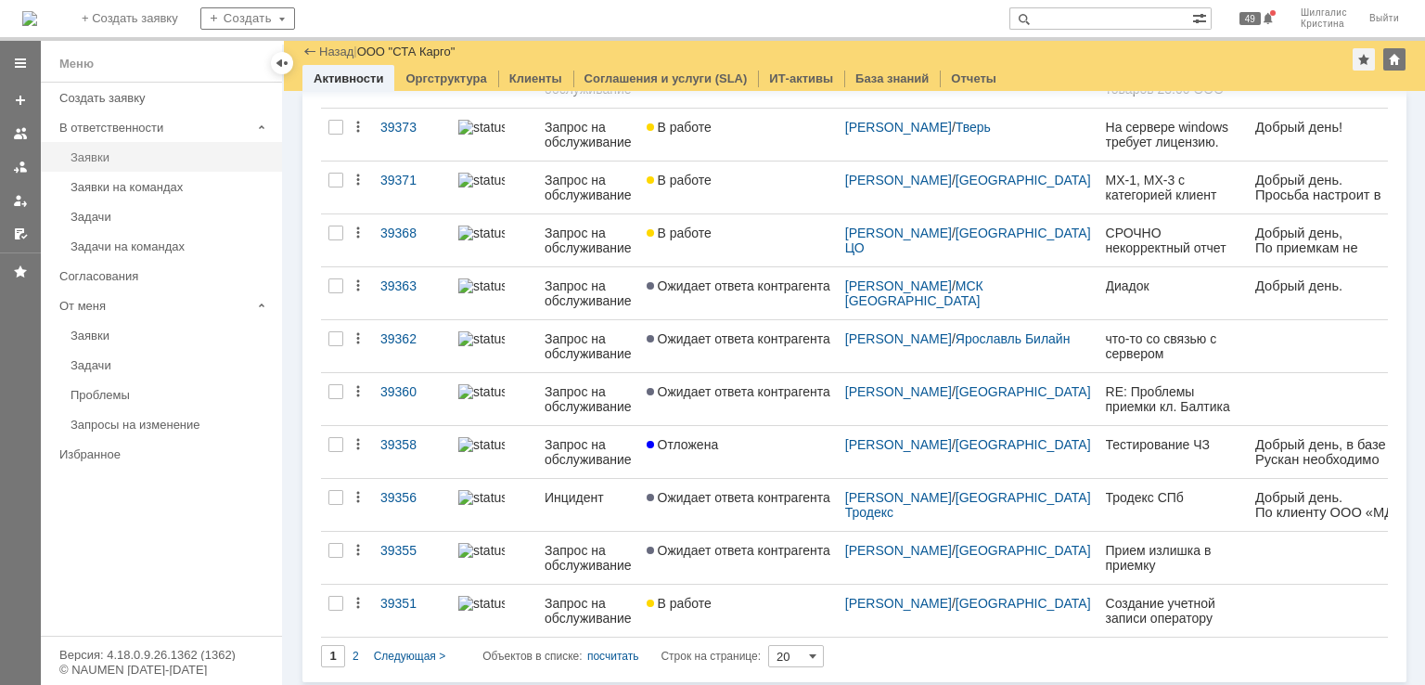
click at [120, 153] on div "Заявки" at bounding box center [171, 157] width 200 height 14
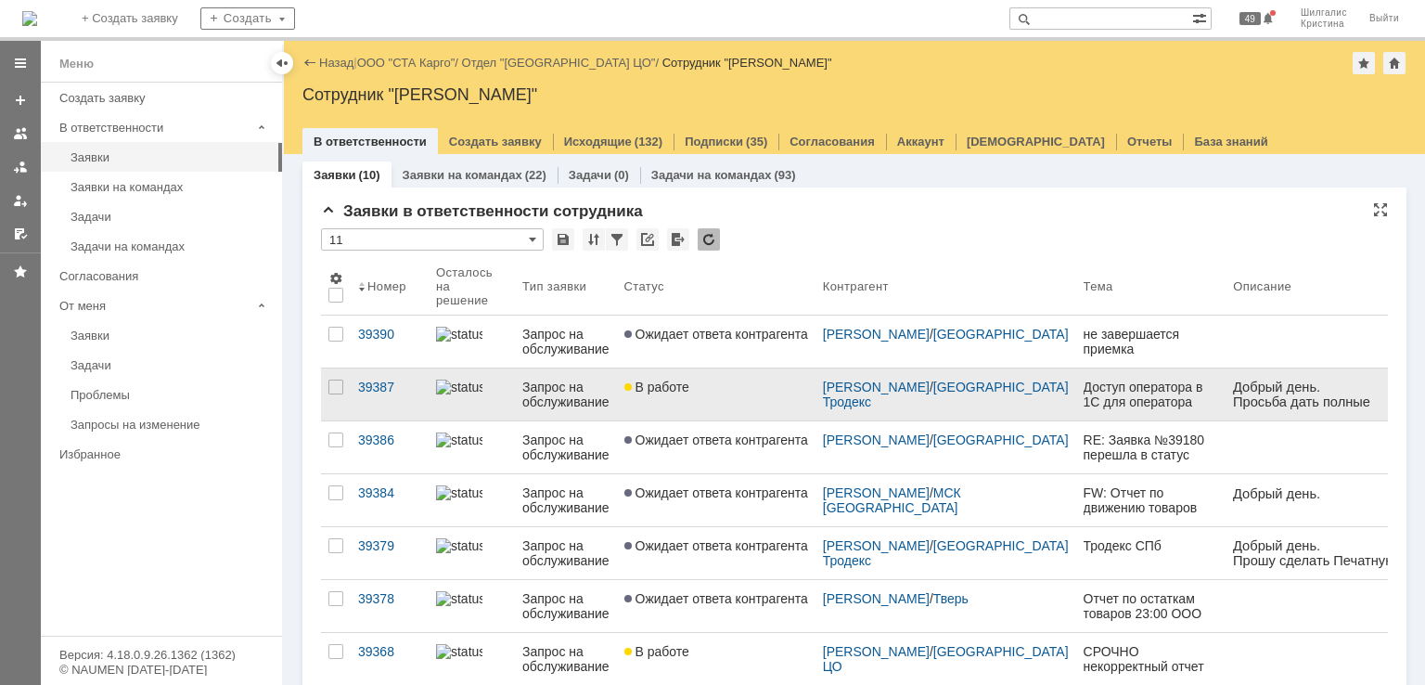
click at [745, 396] on link "В работе" at bounding box center [716, 394] width 199 height 52
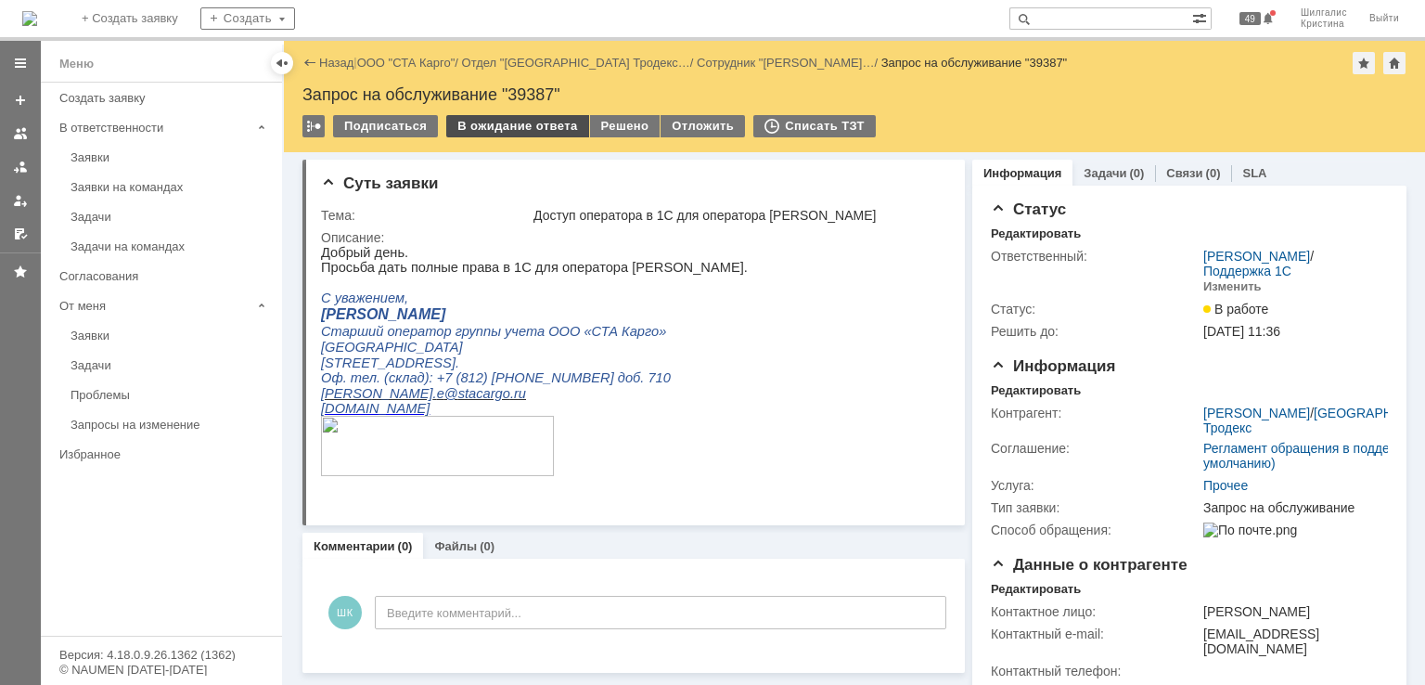
click at [484, 123] on div "В ожидание ответа" at bounding box center [517, 126] width 142 height 22
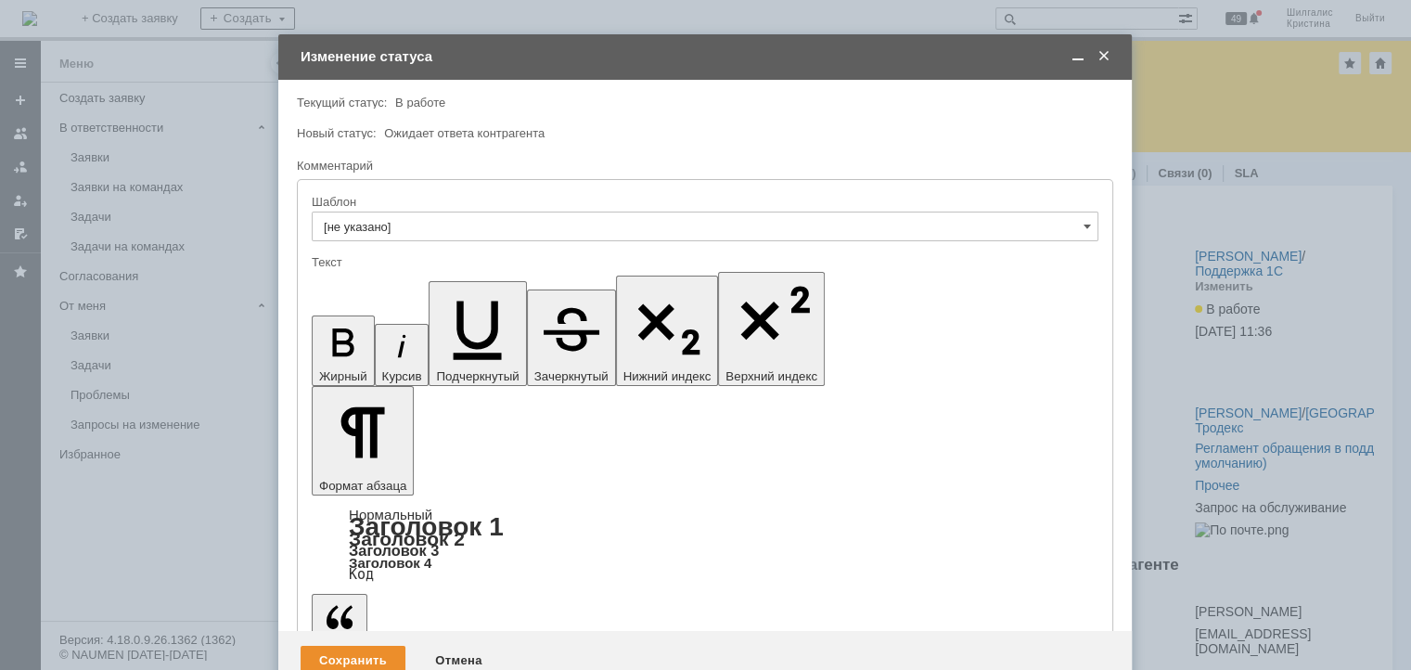
click at [357, 646] on div "Сохранить" at bounding box center [353, 661] width 105 height 30
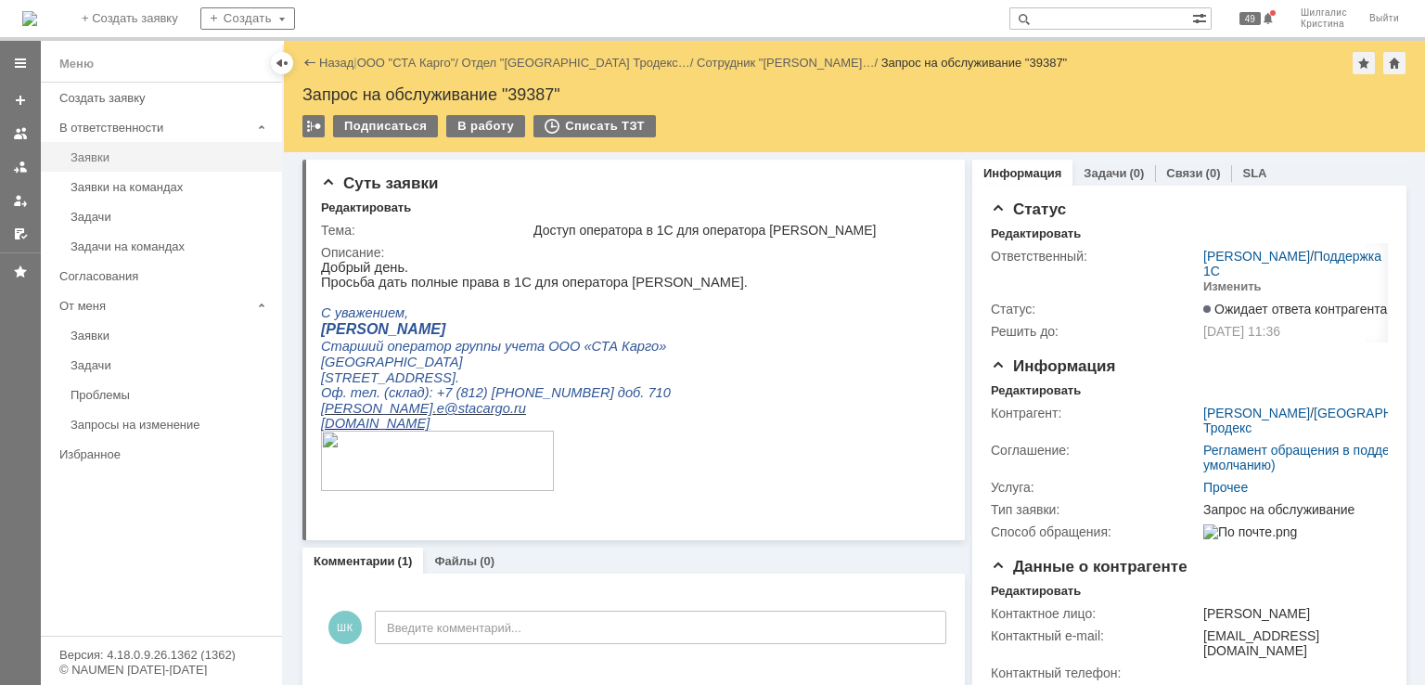
click at [176, 150] on div "Заявки" at bounding box center [171, 157] width 200 height 14
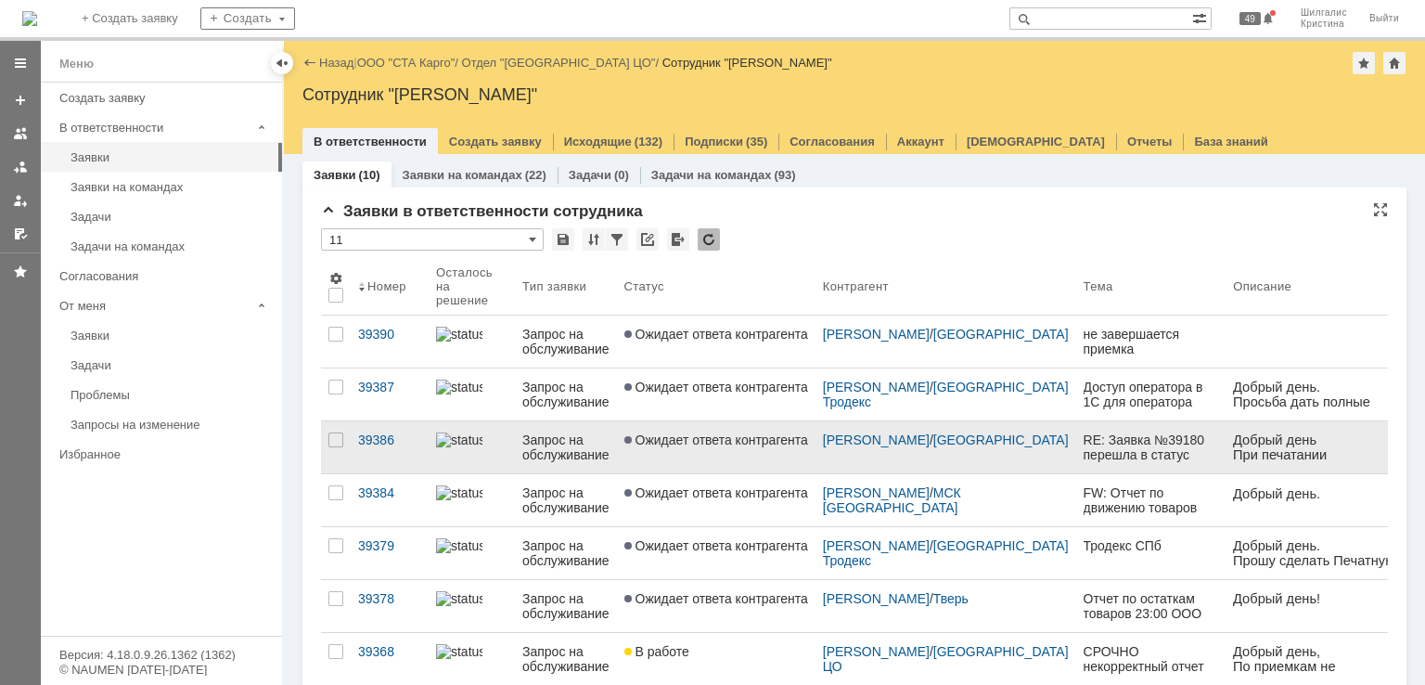
click at [695, 451] on link "Ожидает ответа контрагента" at bounding box center [716, 447] width 199 height 52
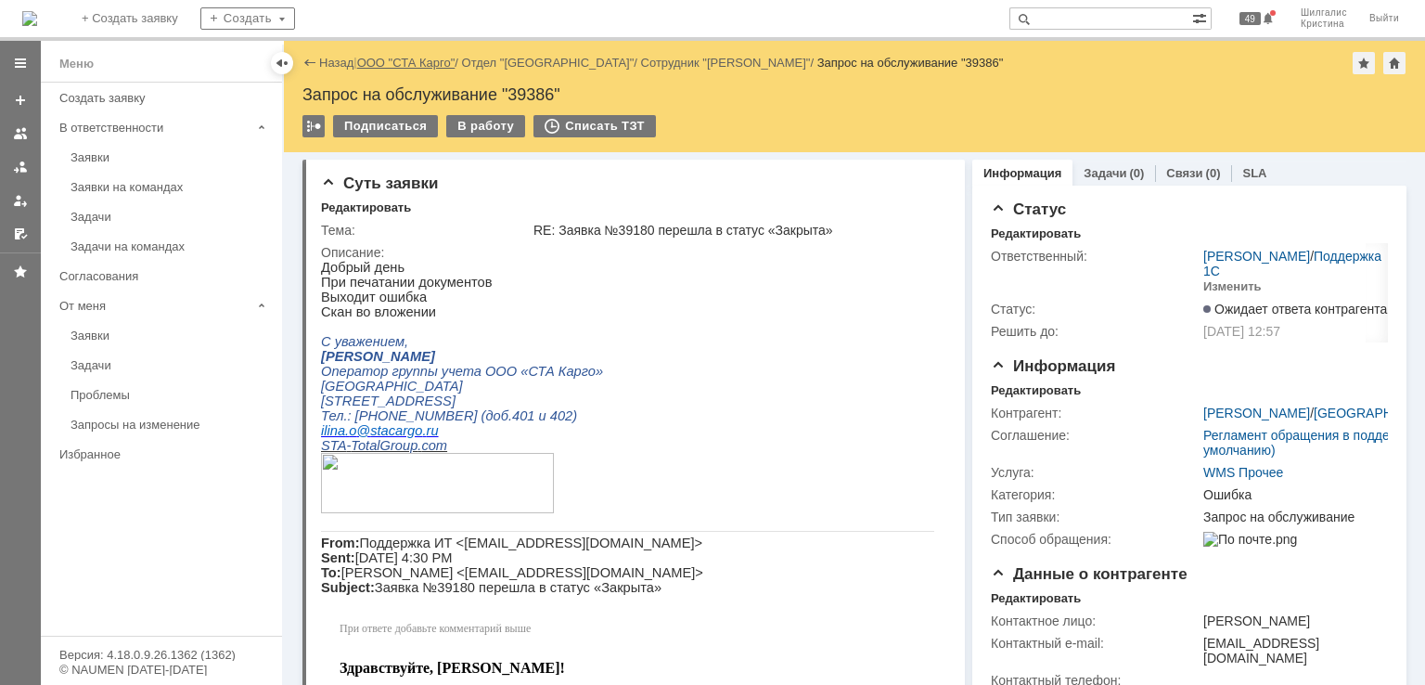
click at [394, 64] on link "ООО "СТА Карго"" at bounding box center [406, 63] width 98 height 14
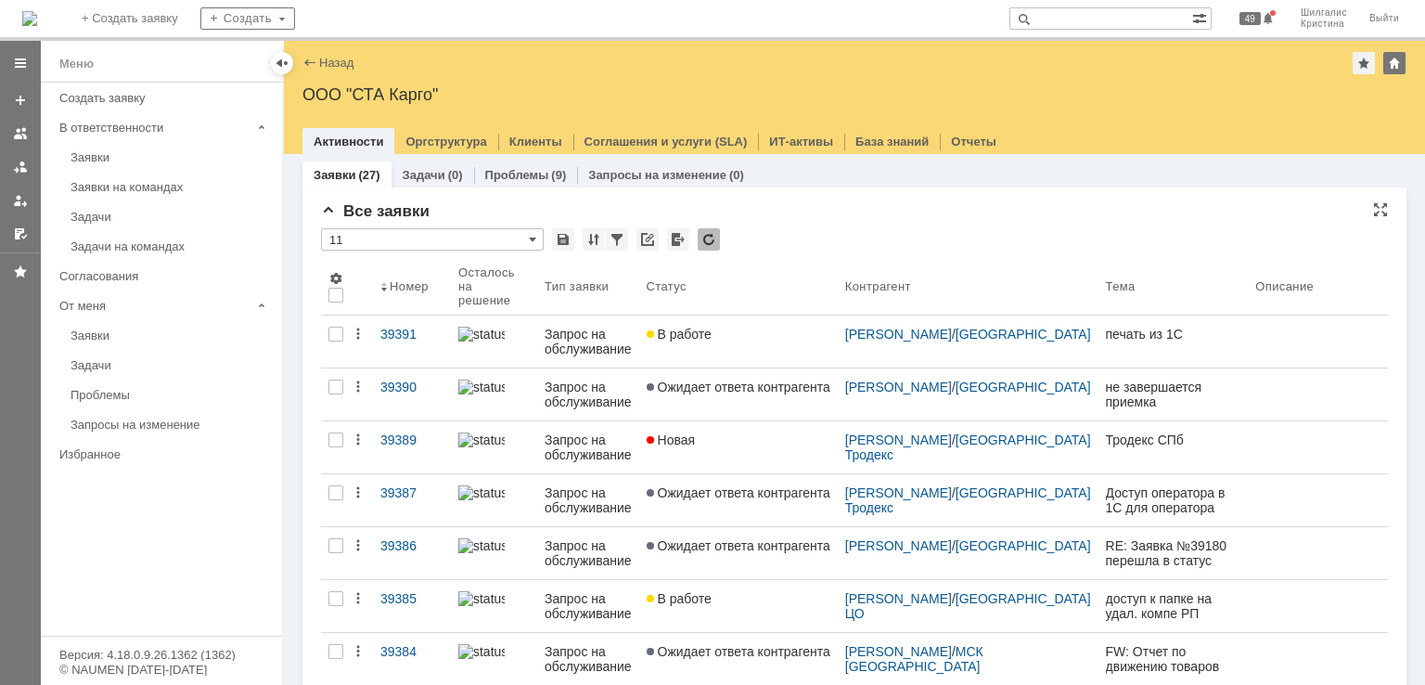
click at [888, 237] on div "* 11" at bounding box center [854, 240] width 1067 height 24
